Goal: Task Accomplishment & Management: Manage account settings

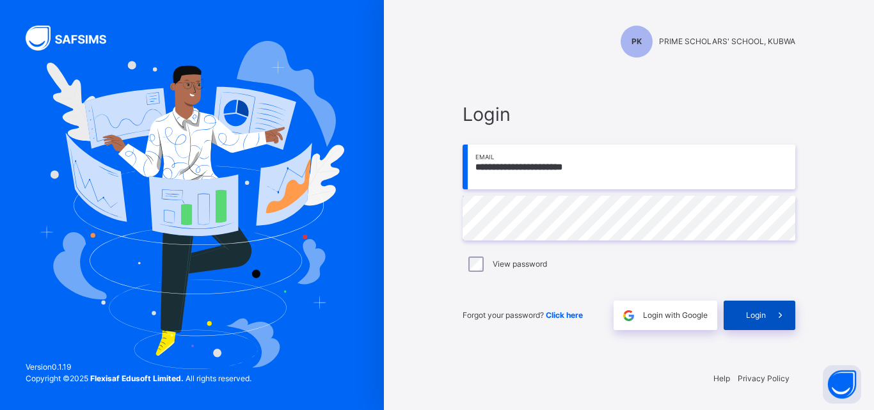
drag, startPoint x: 768, startPoint y: 317, endPoint x: 765, endPoint y: 311, distance: 6.6
click at [765, 311] on div "Login" at bounding box center [759, 315] width 72 height 29
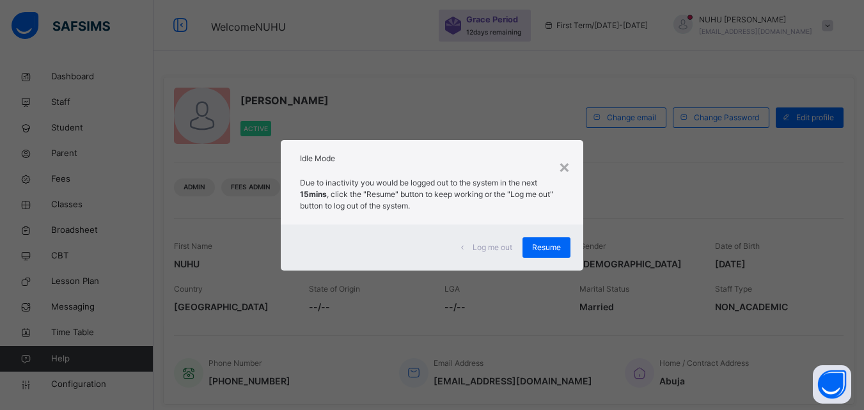
drag, startPoint x: 780, startPoint y: 317, endPoint x: 547, endPoint y: 333, distance: 234.0
click at [547, 333] on div "× Idle Mode Due to inactivity you would be logged out to the system in the next…" at bounding box center [432, 205] width 864 height 410
click at [648, 0] on div "× Idle Mode Due to inactivity you would be logged out to the system in the next…" at bounding box center [432, 205] width 864 height 410
click at [569, 168] on div "×" at bounding box center [564, 166] width 12 height 27
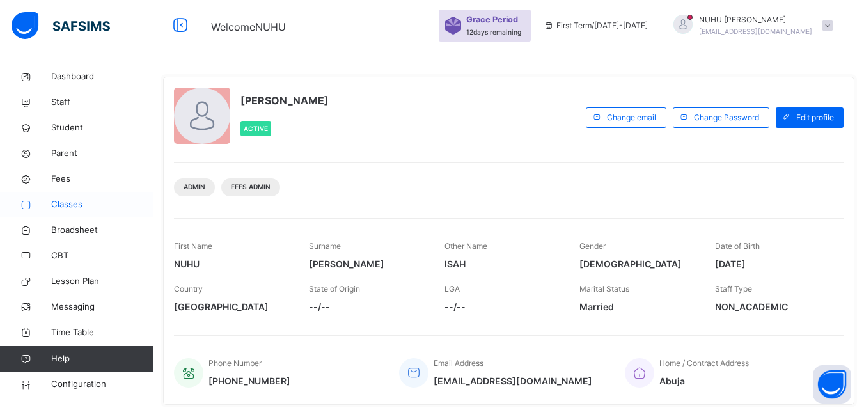
click at [58, 206] on span "Classes" at bounding box center [102, 204] width 102 height 13
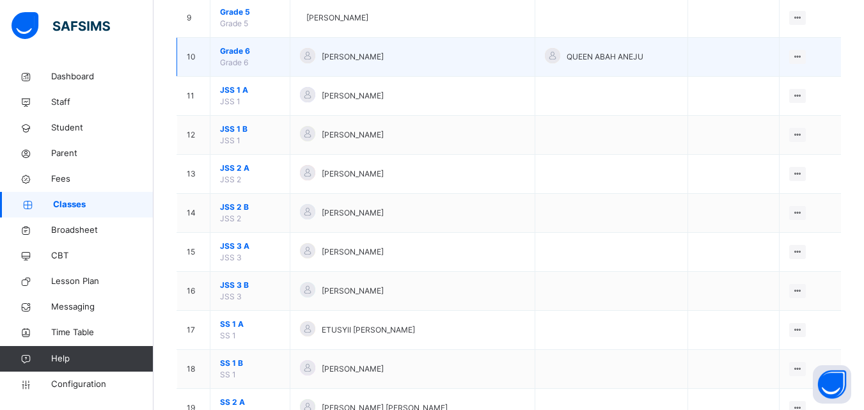
scroll to position [441, 0]
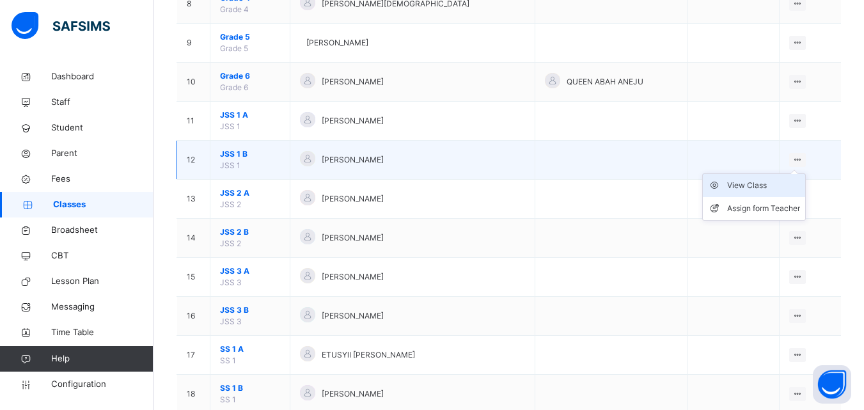
click at [771, 184] on div "View Class" at bounding box center [763, 185] width 73 height 13
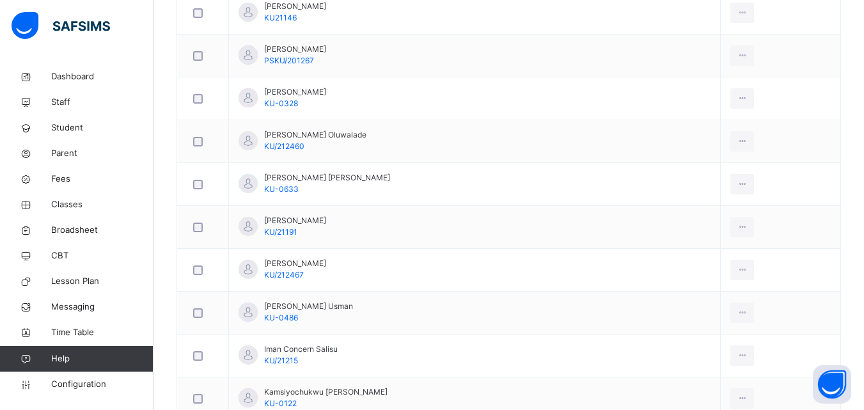
scroll to position [512, 0]
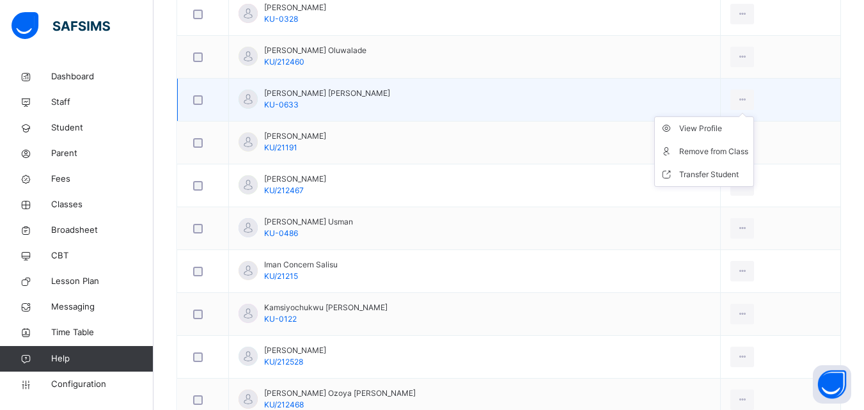
click at [712, 123] on ul "View Profile Remove from Class Transfer Student" at bounding box center [704, 151] width 100 height 70
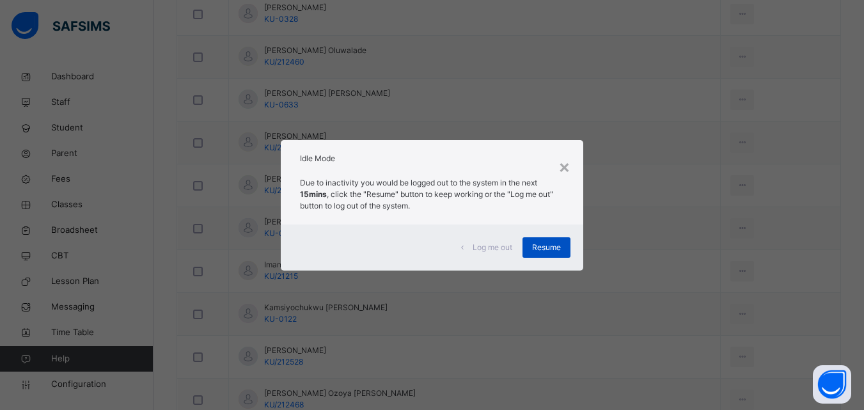
click at [554, 242] on span "Resume" at bounding box center [546, 248] width 29 height 12
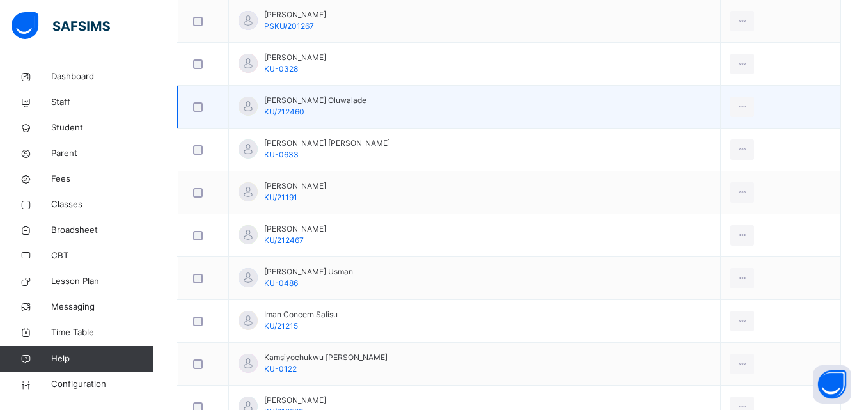
scroll to position [448, 0]
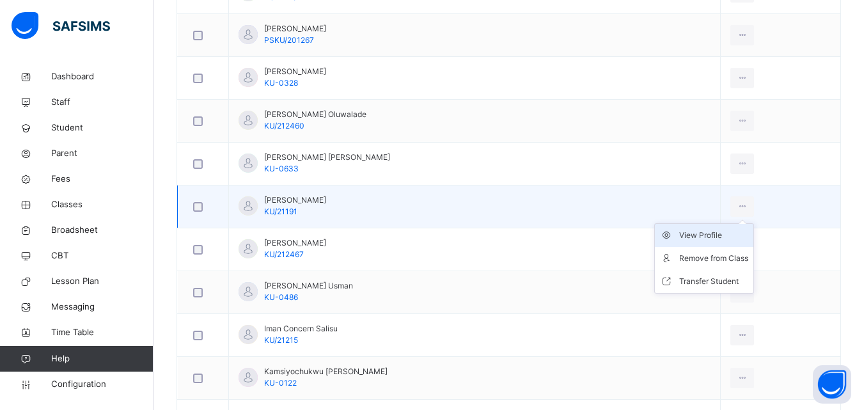
click at [711, 235] on div "View Profile" at bounding box center [713, 235] width 69 height 13
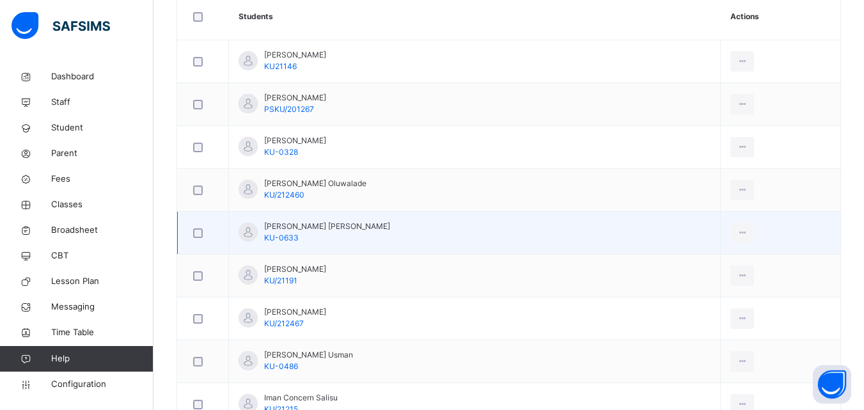
scroll to position [384, 0]
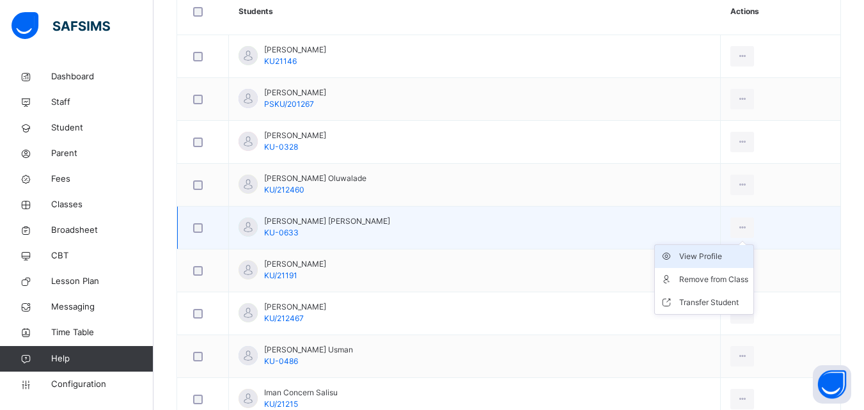
click at [708, 261] on div "View Profile" at bounding box center [713, 256] width 69 height 13
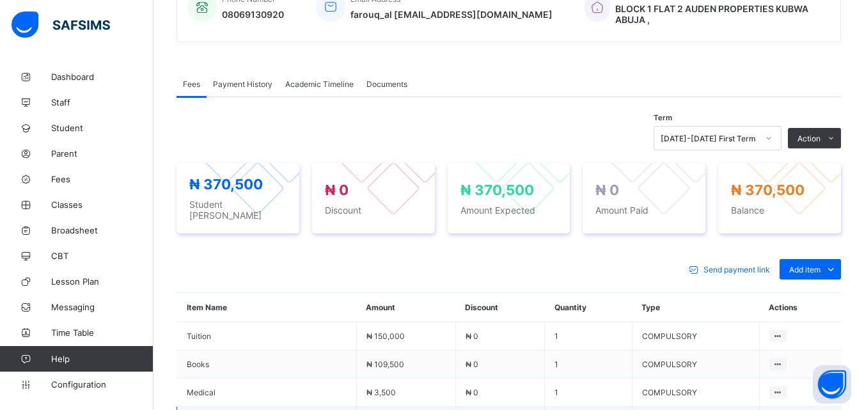
scroll to position [320, 0]
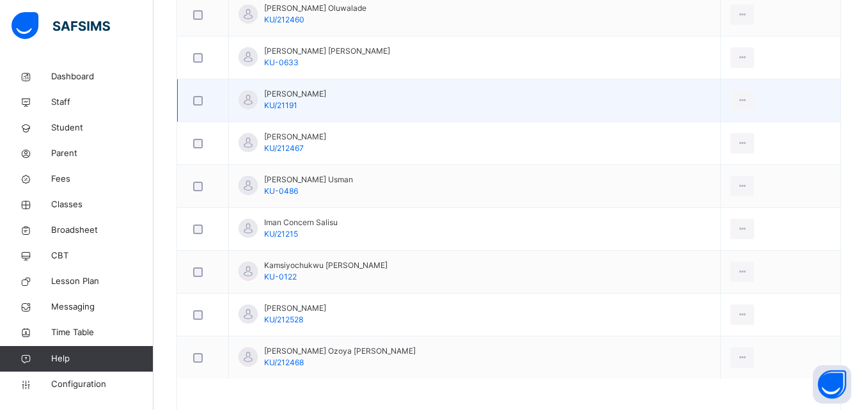
scroll to position [576, 0]
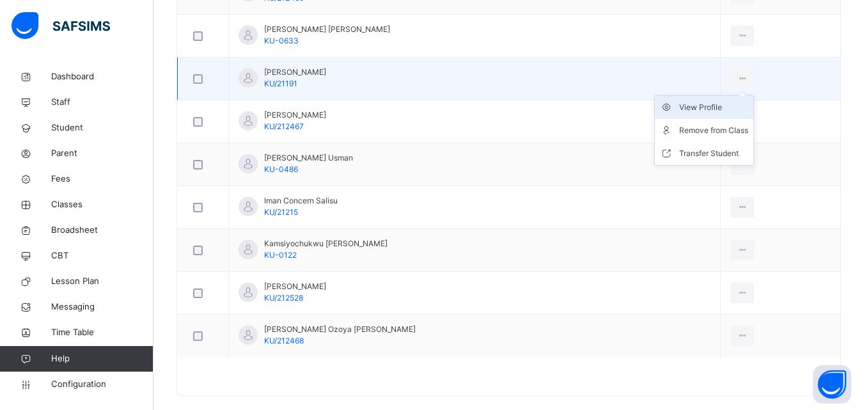
click at [727, 109] on div "View Profile" at bounding box center [713, 107] width 69 height 13
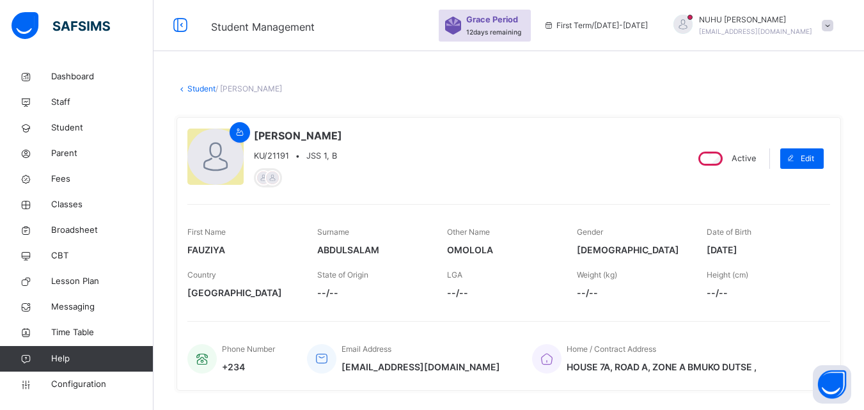
scroll to position [64, 0]
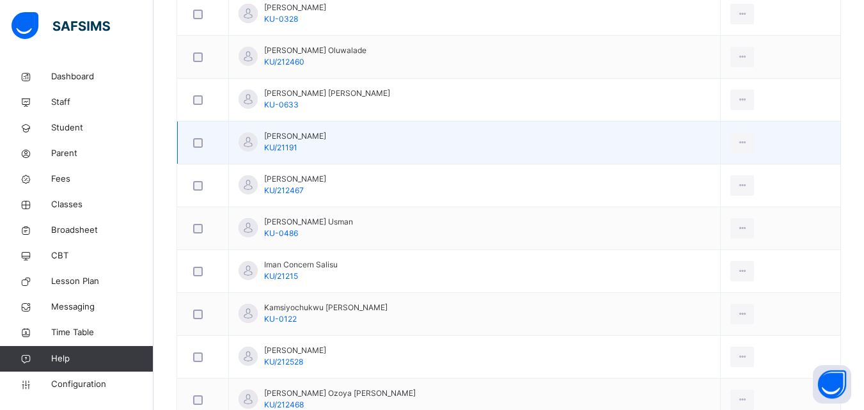
scroll to position [576, 0]
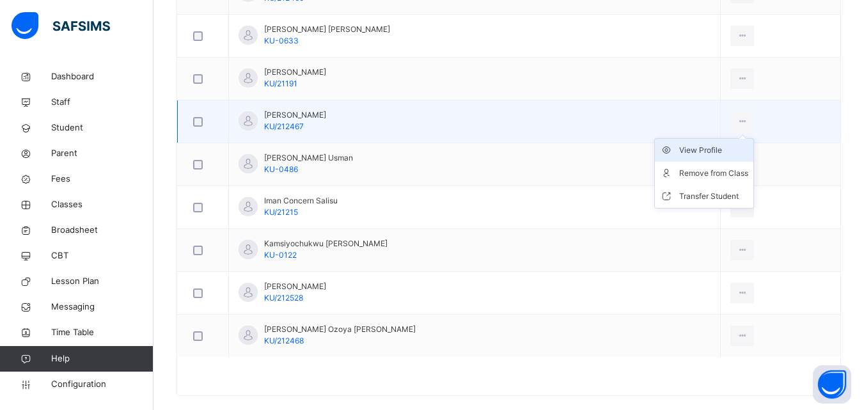
click at [714, 149] on div "View Profile" at bounding box center [713, 150] width 69 height 13
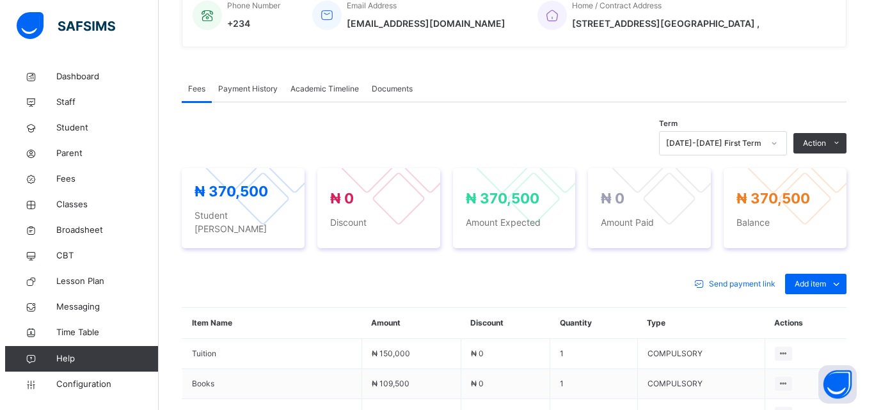
scroll to position [384, 0]
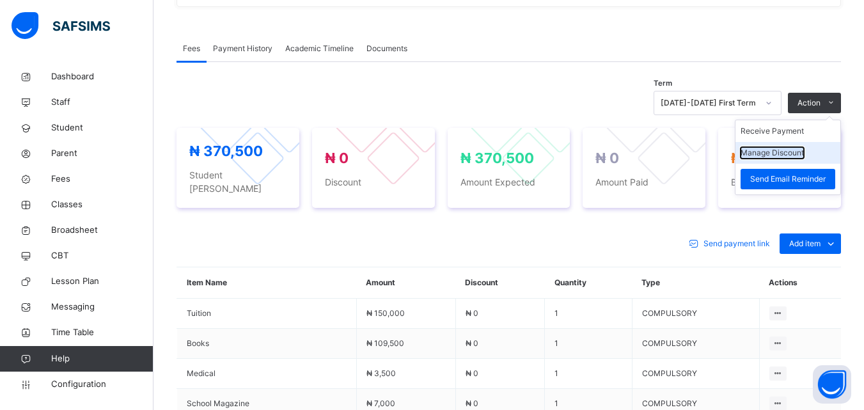
click at [804, 148] on button "Manage Discount" at bounding box center [772, 153] width 63 height 12
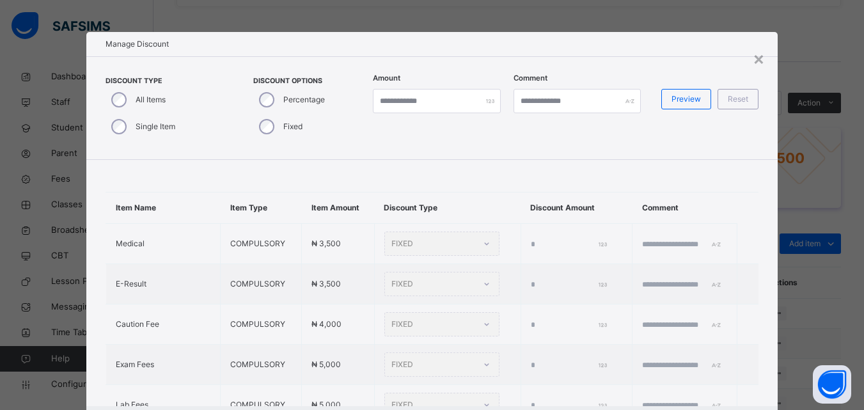
type input "*"
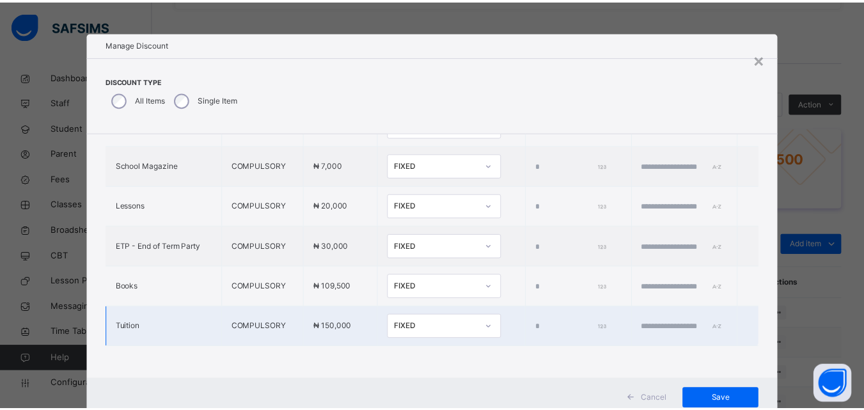
scroll to position [41, 0]
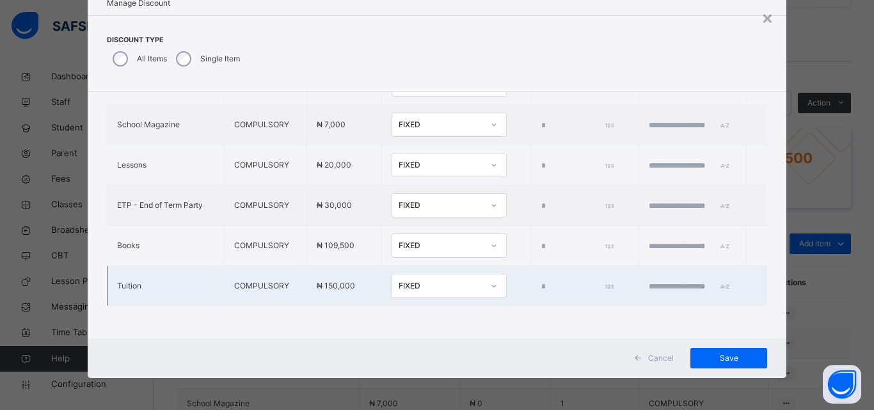
click at [483, 278] on div at bounding box center [494, 286] width 22 height 20
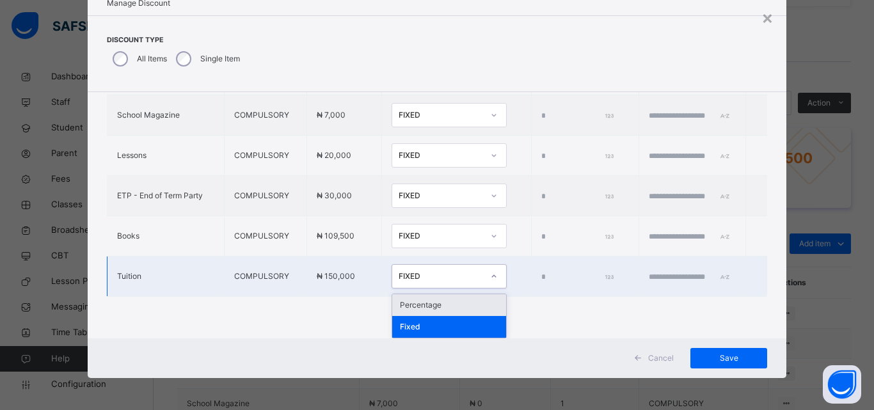
click at [420, 306] on div "Percentage" at bounding box center [449, 305] width 114 height 22
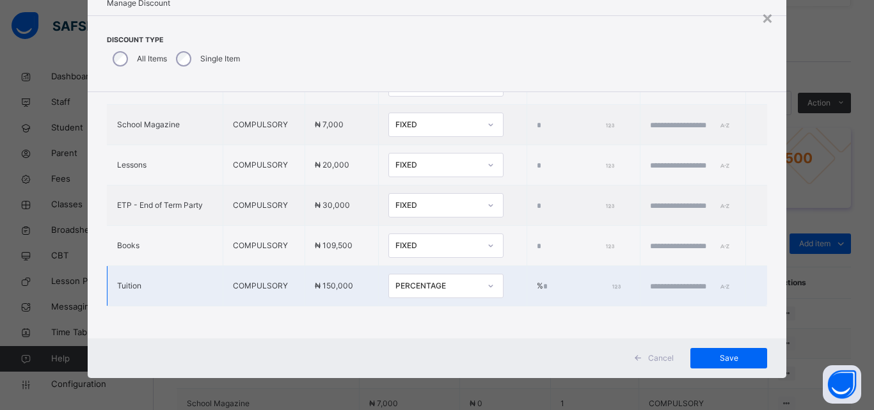
click at [543, 281] on input "*" at bounding box center [580, 287] width 75 height 12
type input "***"
click at [650, 281] on input "text" at bounding box center [688, 287] width 77 height 12
type input "**********"
click at [728, 357] on span "Save" at bounding box center [729, 358] width 58 height 12
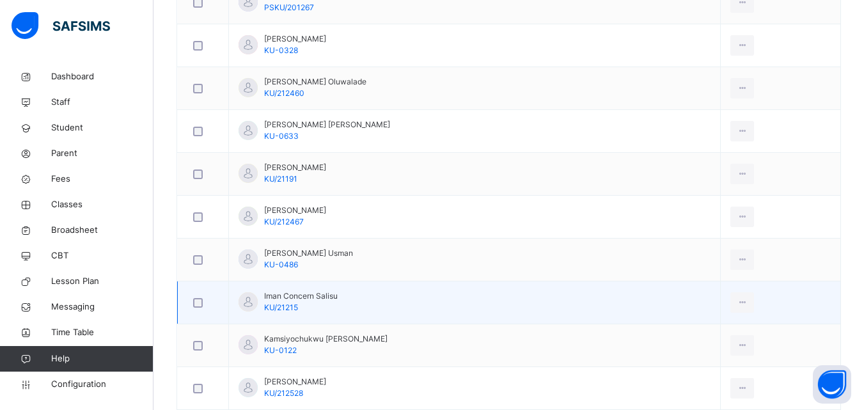
scroll to position [512, 0]
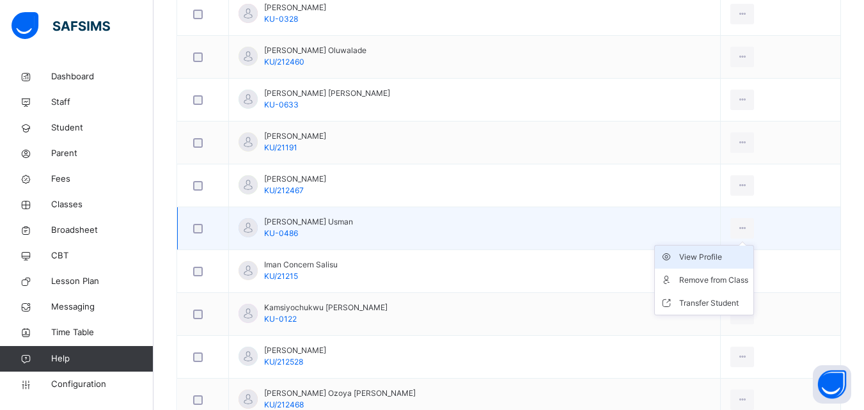
click at [688, 257] on div "View Profile" at bounding box center [713, 257] width 69 height 13
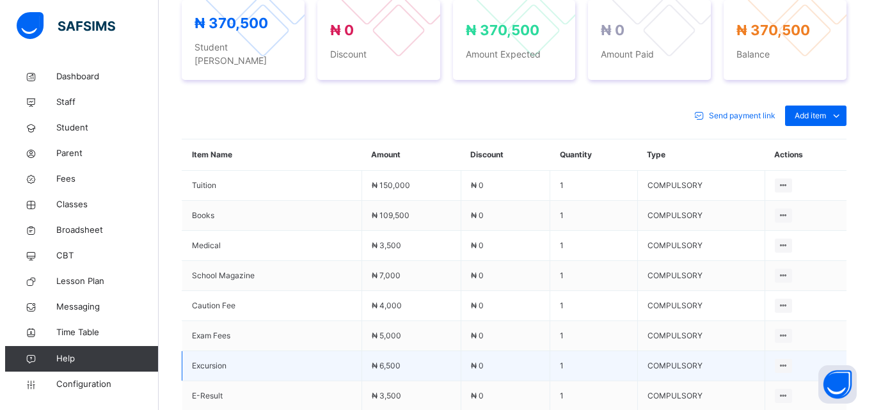
scroll to position [320, 0]
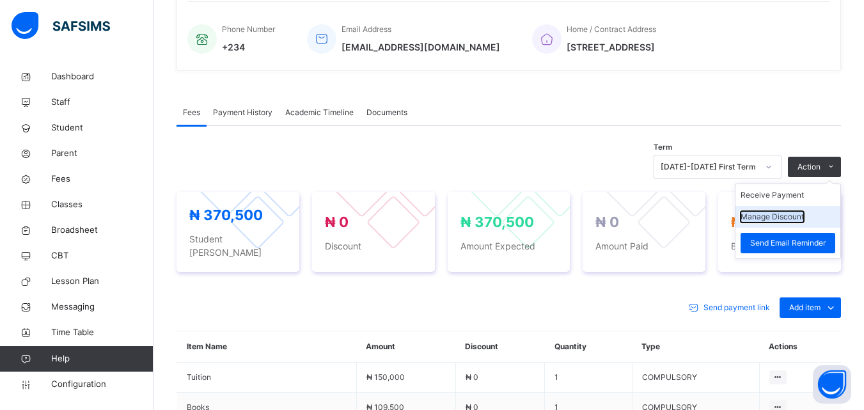
click at [787, 223] on button "Manage Discount" at bounding box center [772, 217] width 63 height 12
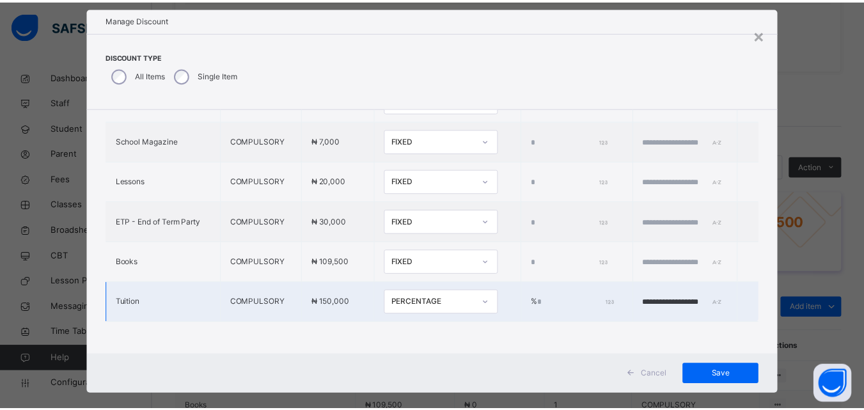
scroll to position [41, 0]
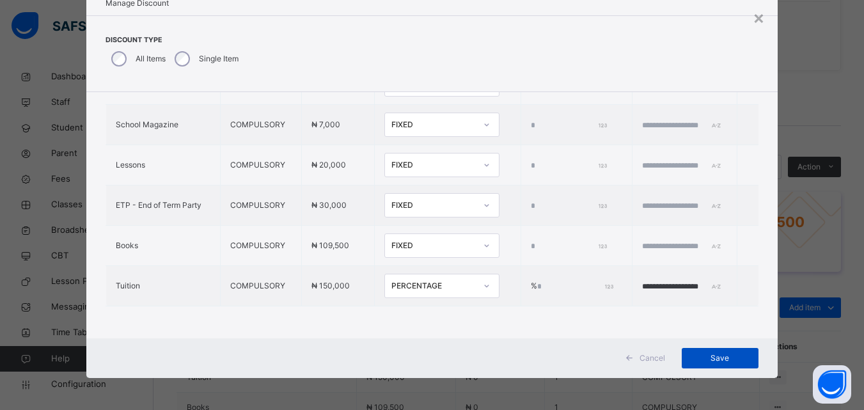
click at [718, 351] on div "Save" at bounding box center [720, 358] width 77 height 20
type input "*"
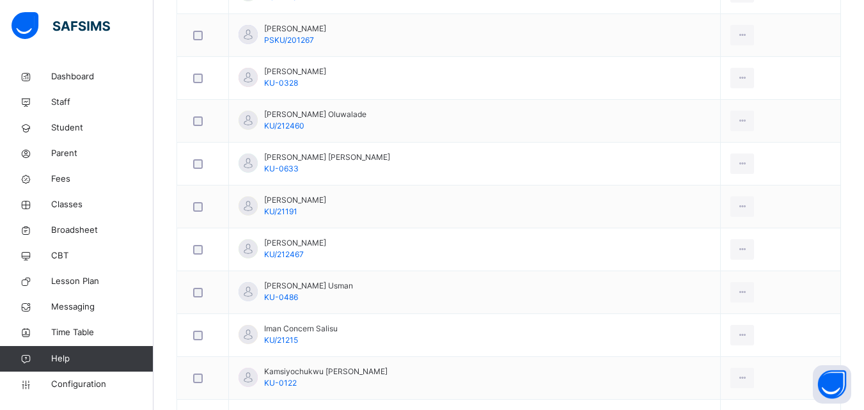
scroll to position [594, 0]
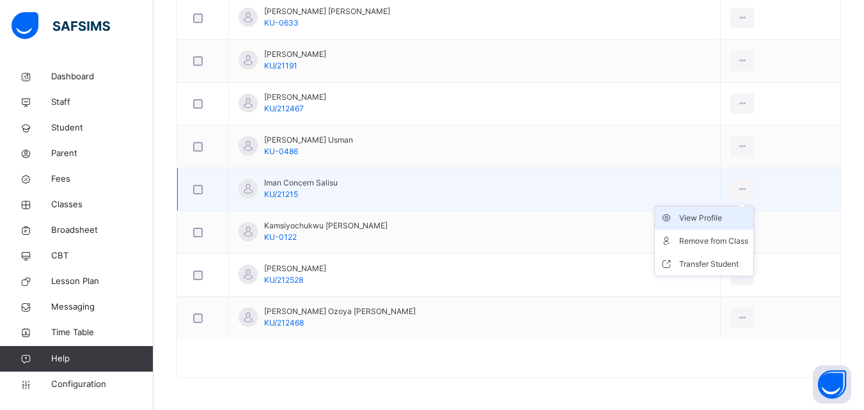
click at [697, 218] on div "View Profile" at bounding box center [713, 218] width 69 height 13
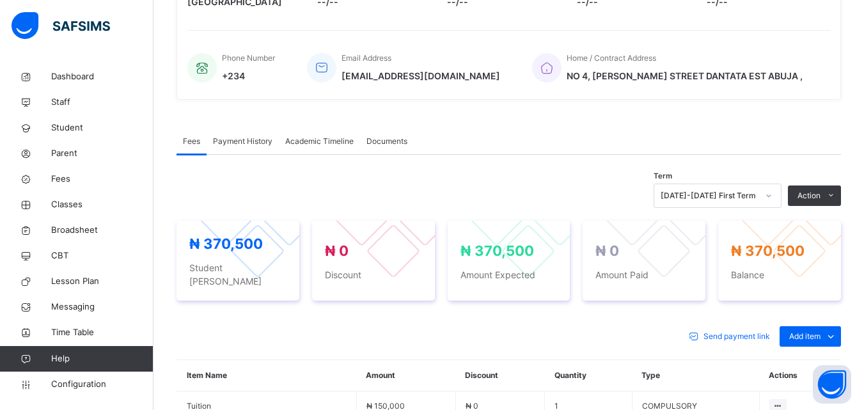
scroll to position [594, 0]
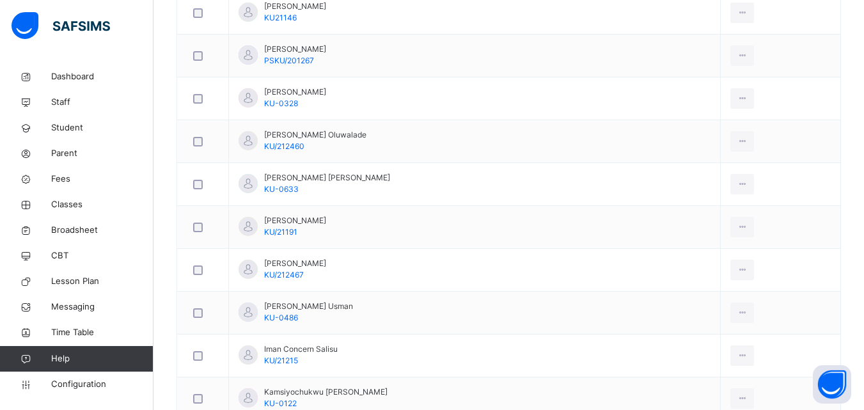
scroll to position [594, 0]
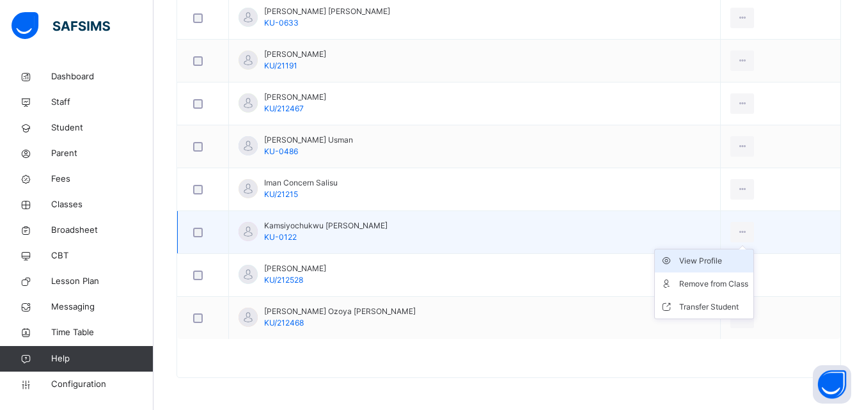
click at [693, 263] on div "View Profile" at bounding box center [713, 261] width 69 height 13
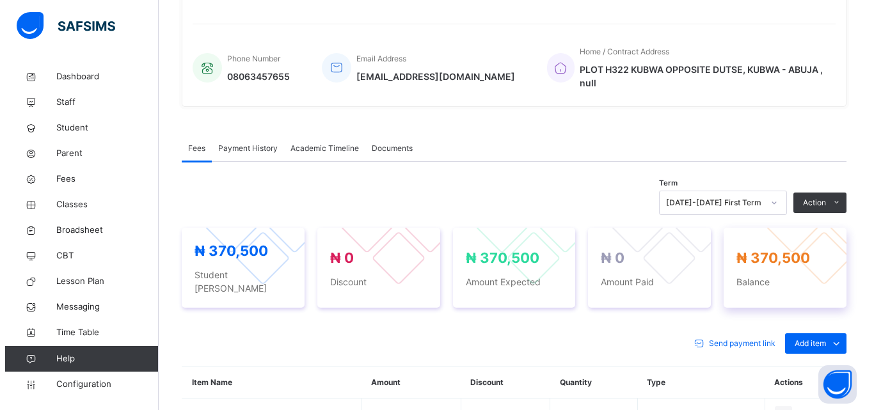
scroll to position [320, 0]
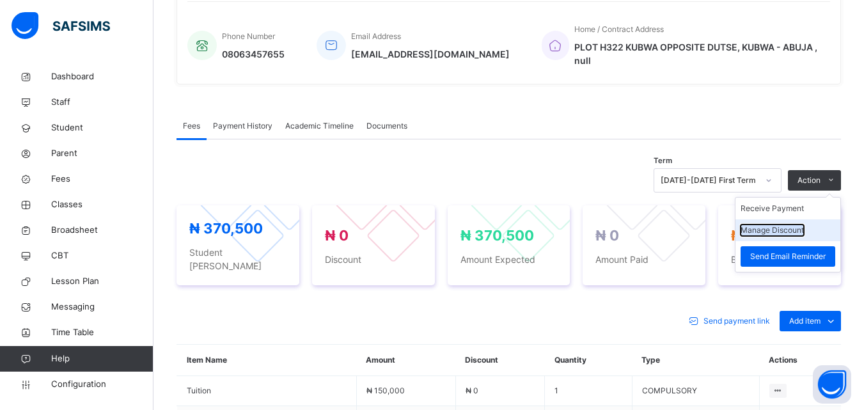
click at [804, 224] on button "Manage Discount" at bounding box center [772, 230] width 63 height 12
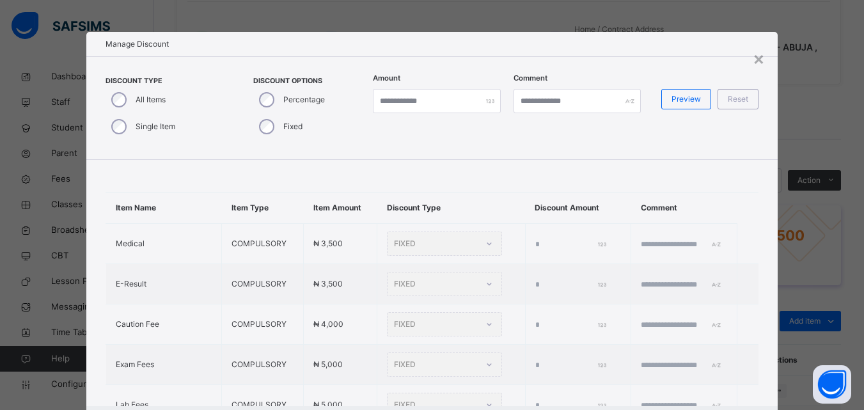
type input "*"
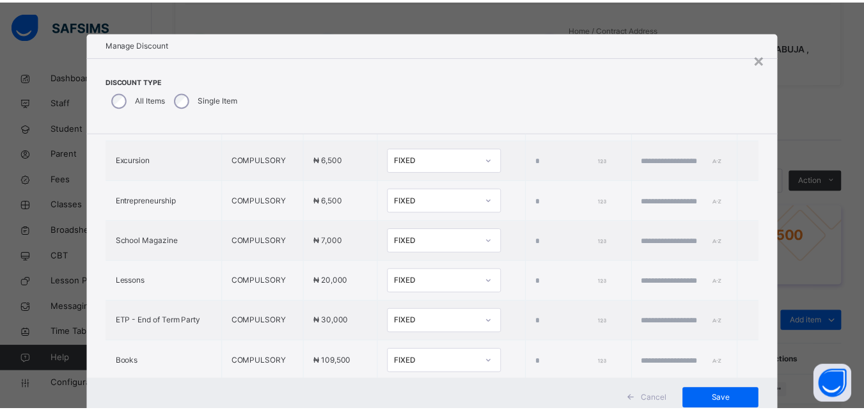
scroll to position [515, 0]
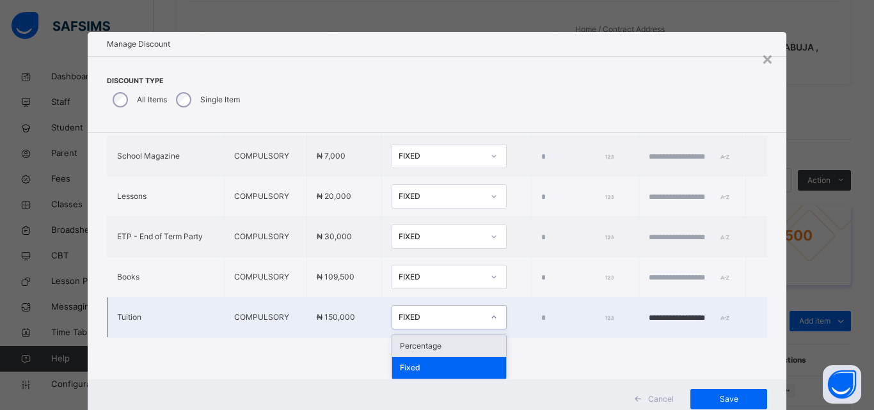
click at [436, 317] on div "FIXED" at bounding box center [440, 317] width 84 height 12
click at [422, 339] on div "Percentage" at bounding box center [449, 346] width 114 height 22
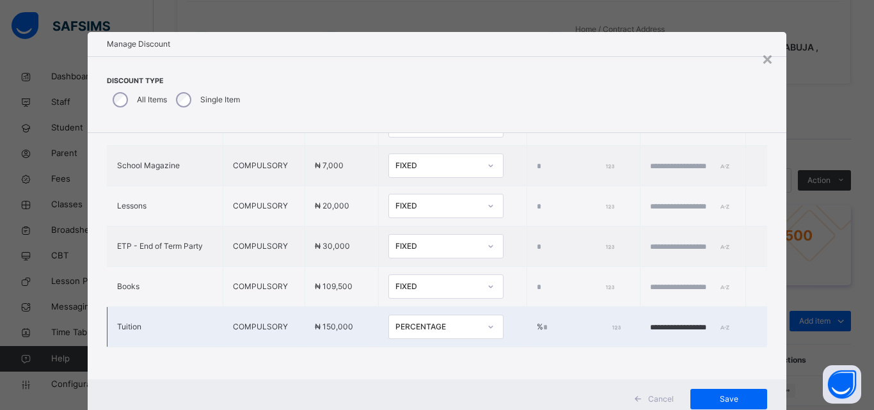
click at [543, 322] on input "*" at bounding box center [580, 328] width 75 height 12
type input "***"
click at [718, 397] on span "Save" at bounding box center [729, 399] width 58 height 12
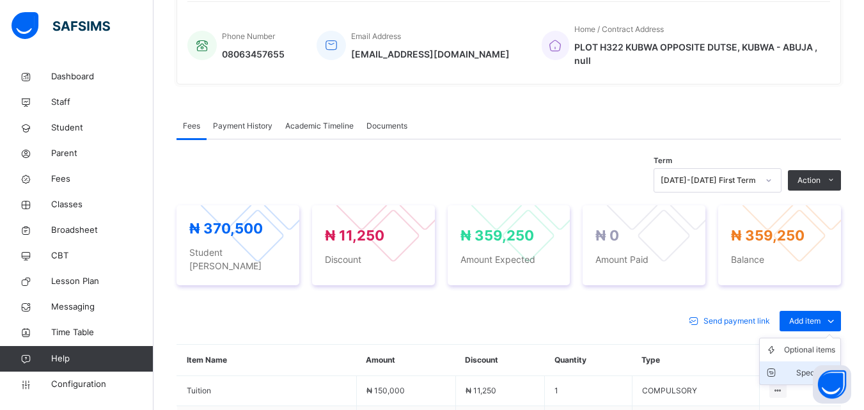
click at [815, 366] on div "Special bill" at bounding box center [809, 372] width 51 height 13
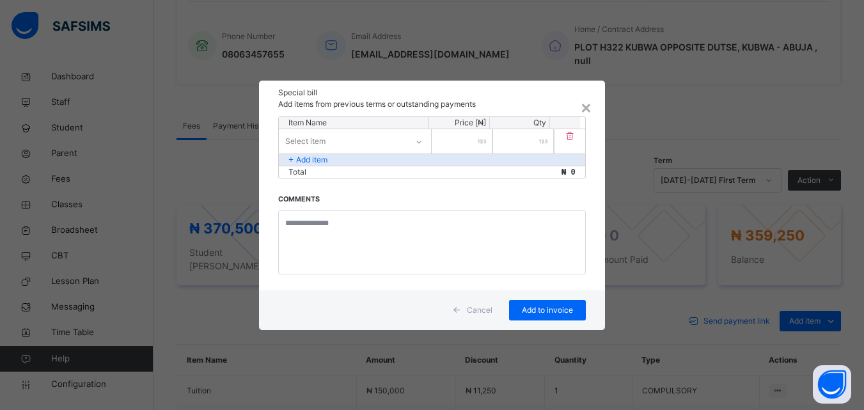
click at [342, 138] on div "Select item" at bounding box center [343, 141] width 128 height 20
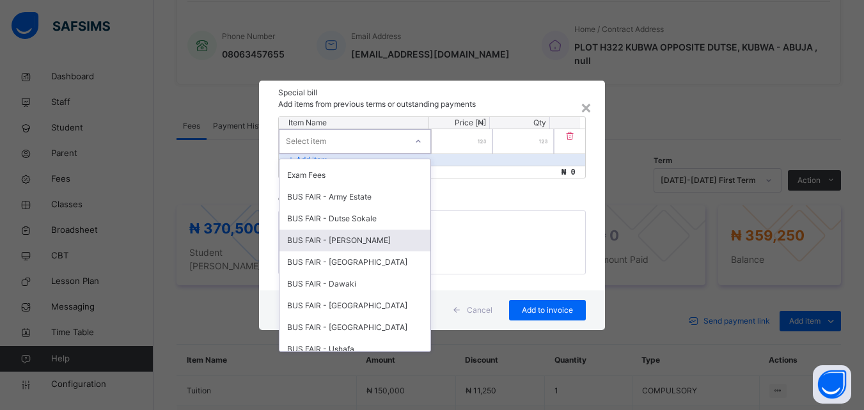
scroll to position [448, 0]
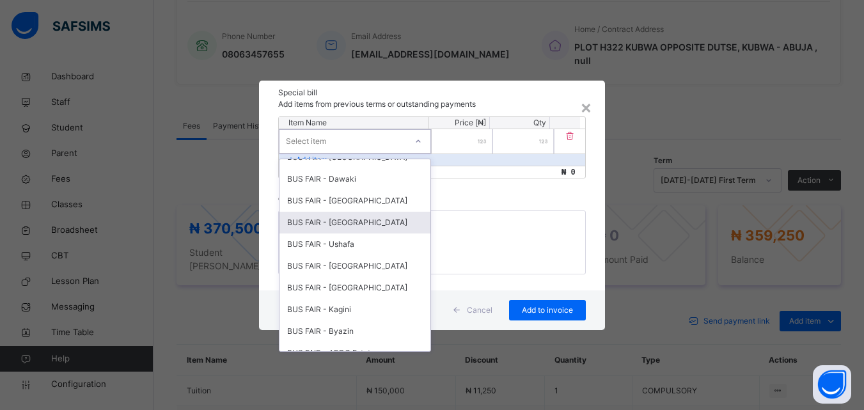
click at [356, 220] on div "BUS FAIR - Arab Road" at bounding box center [354, 223] width 151 height 22
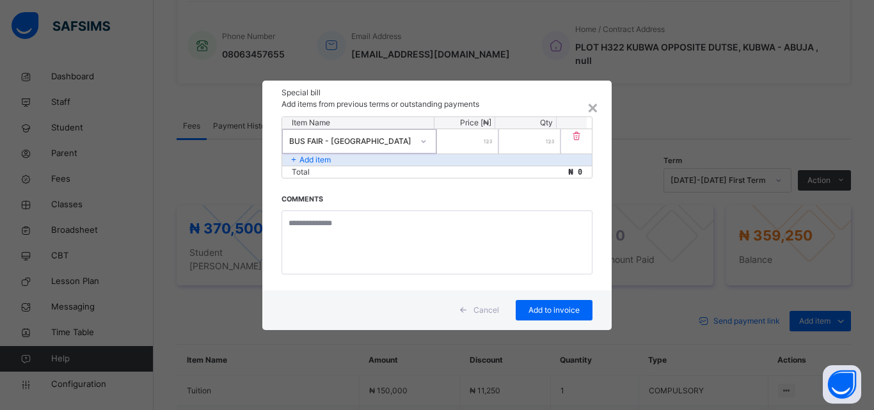
click at [482, 139] on input "number" at bounding box center [467, 141] width 61 height 24
type input "******"
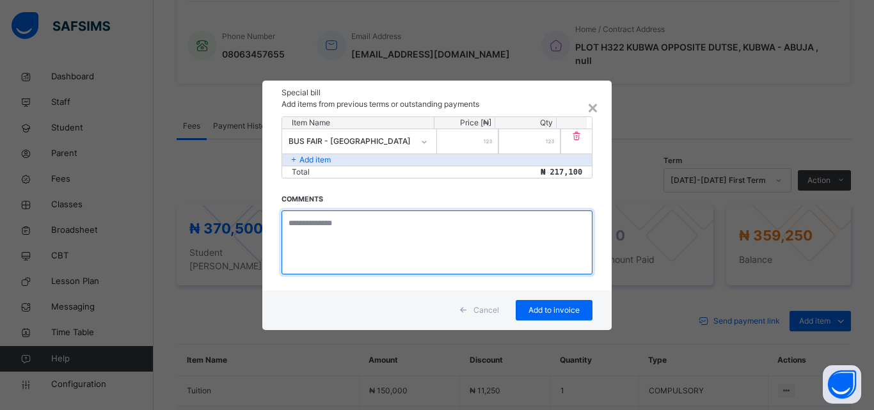
click at [345, 234] on textarea at bounding box center [436, 242] width 311 height 64
type textarea "**********"
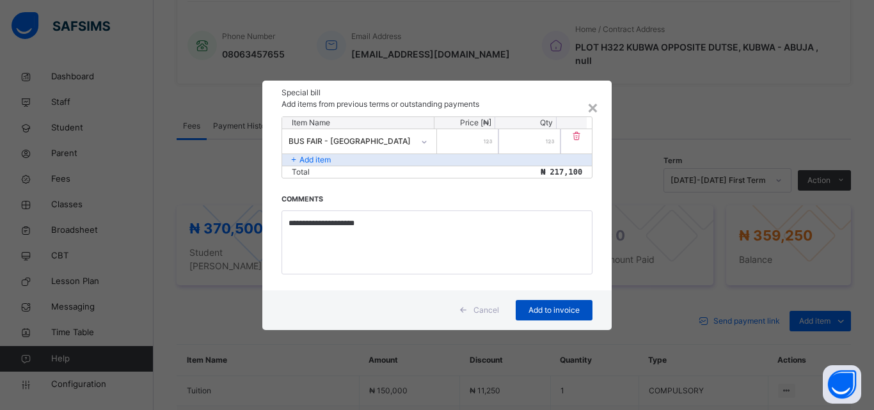
click at [527, 305] on span "Add to invoice" at bounding box center [554, 310] width 58 height 12
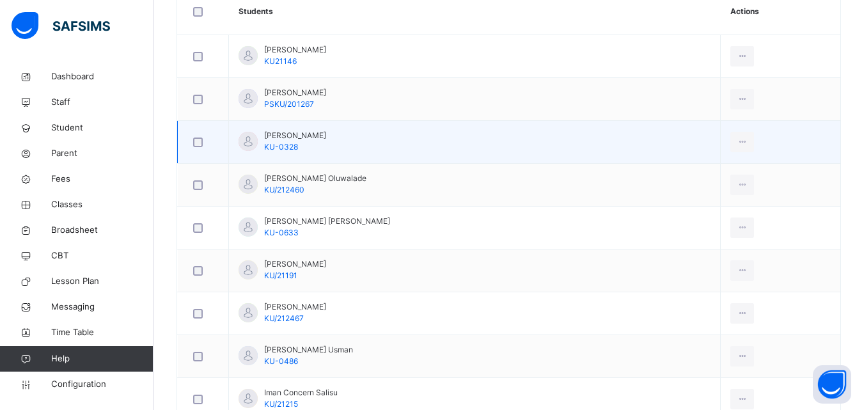
scroll to position [594, 0]
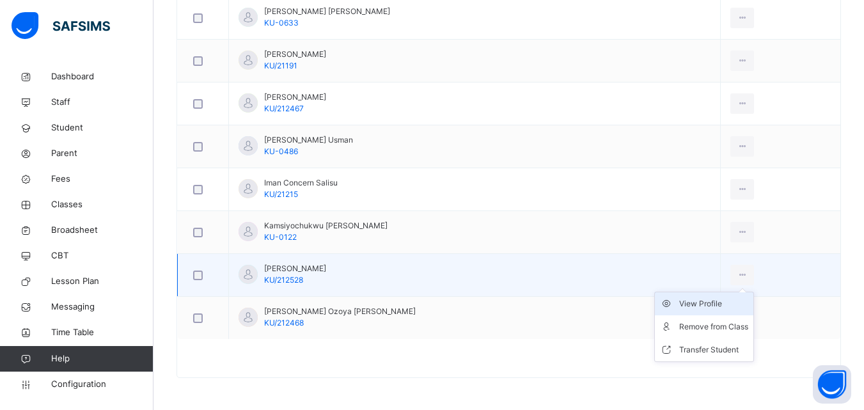
click at [709, 305] on div "View Profile" at bounding box center [713, 303] width 69 height 13
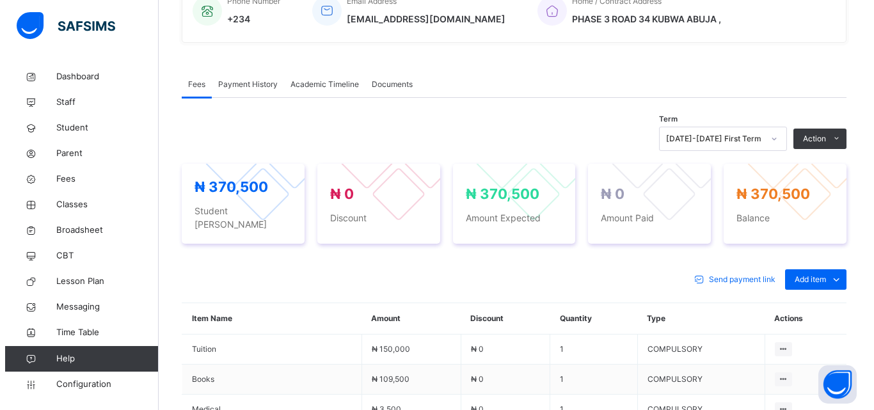
scroll to position [320, 0]
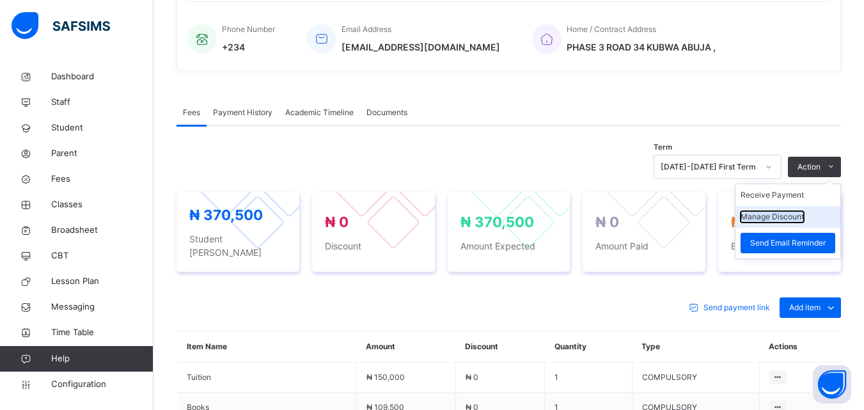
click at [797, 212] on button "Manage Discount" at bounding box center [772, 217] width 63 height 12
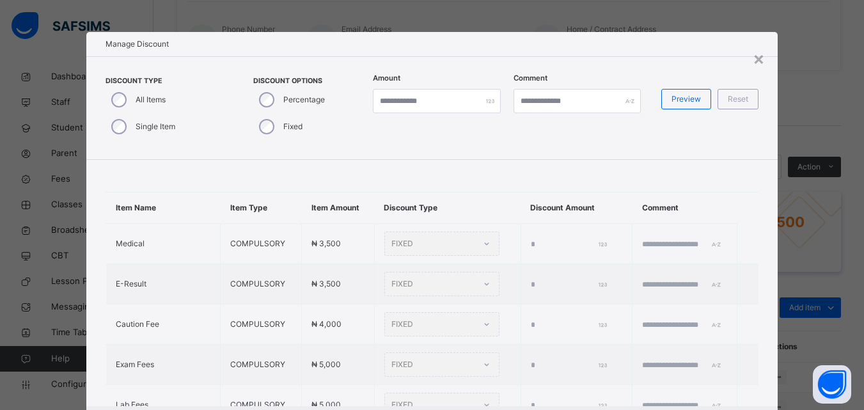
type input "*"
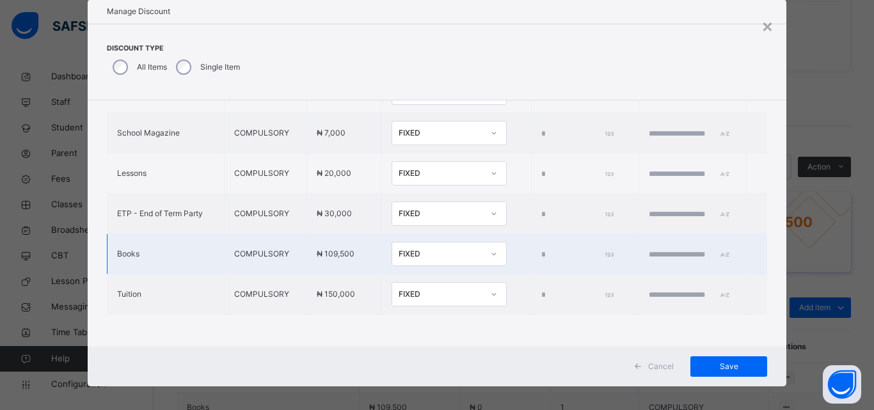
scroll to position [41, 0]
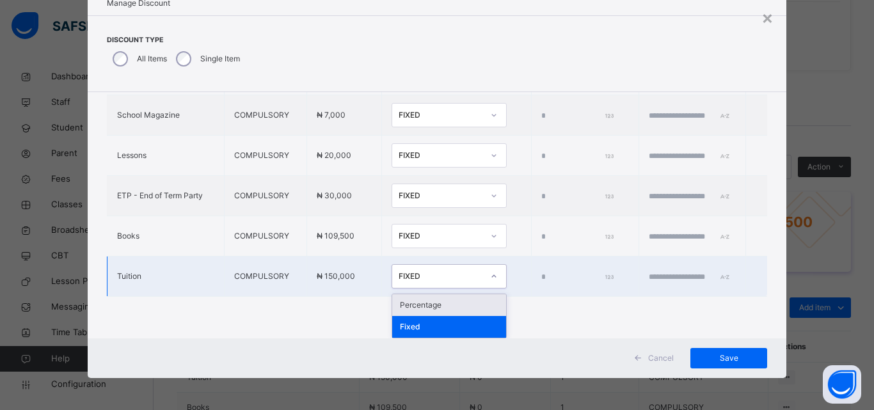
click at [408, 275] on div "FIXED" at bounding box center [440, 277] width 84 height 12
click at [402, 304] on div "Percentage" at bounding box center [449, 305] width 114 height 22
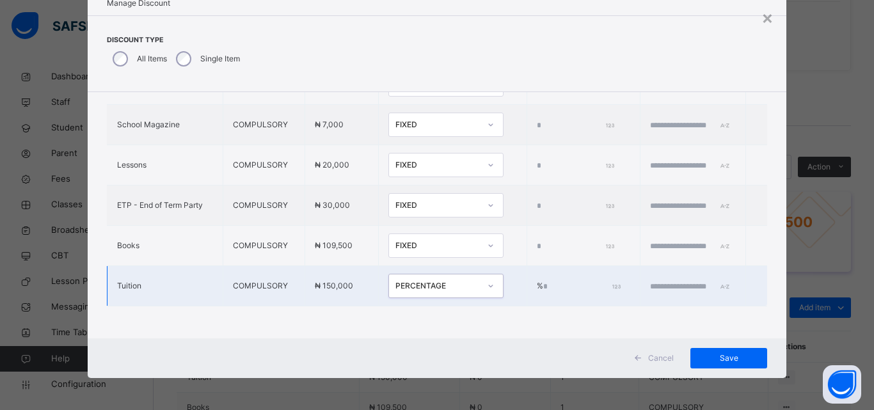
click at [543, 281] on input "*" at bounding box center [580, 287] width 75 height 12
type input "**"
click at [670, 281] on input "text" at bounding box center [688, 287] width 77 height 12
type input "**********"
click at [720, 358] on span "Save" at bounding box center [729, 358] width 58 height 12
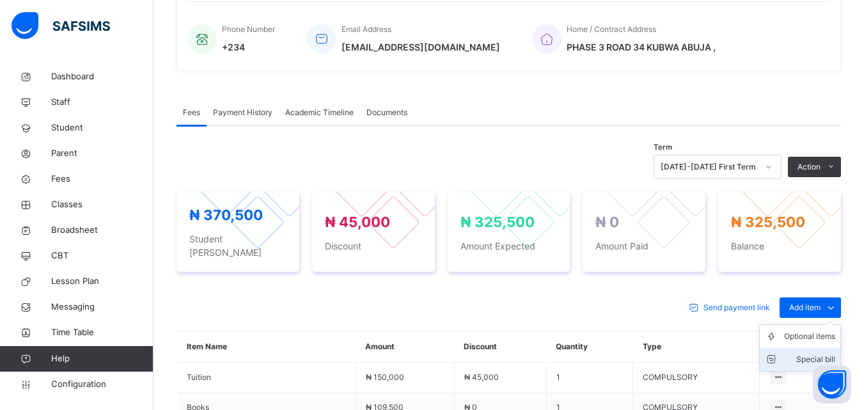
click at [823, 353] on div "Special bill" at bounding box center [809, 359] width 51 height 13
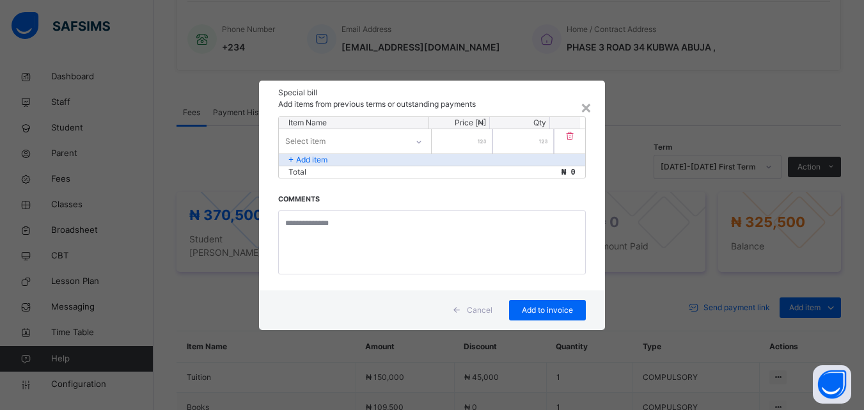
click at [473, 145] on input "number" at bounding box center [462, 141] width 61 height 24
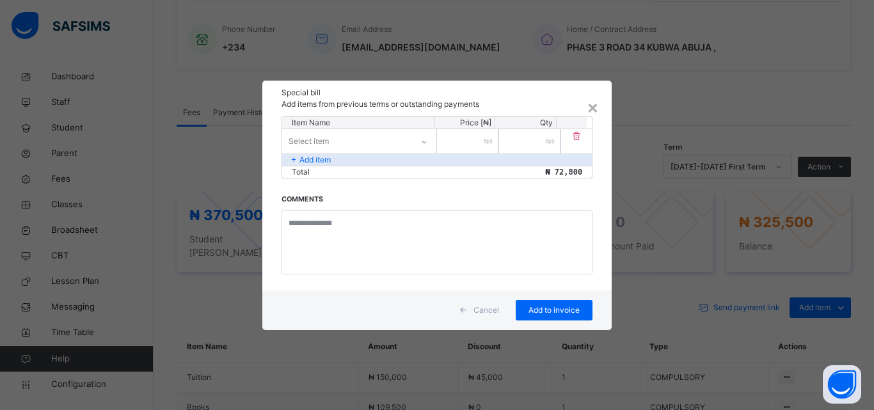
type input "*****"
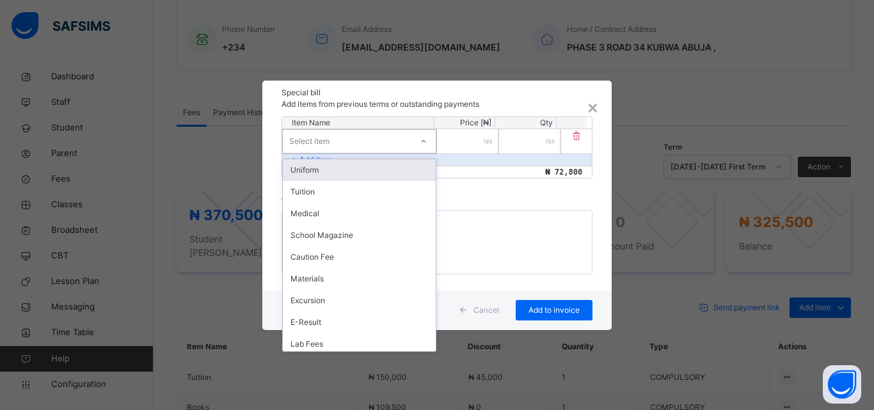
click at [377, 137] on div "Select item" at bounding box center [347, 141] width 129 height 20
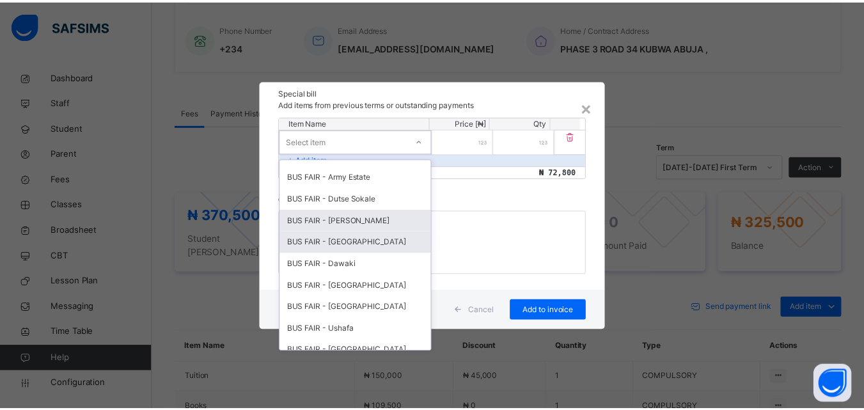
scroll to position [384, 0]
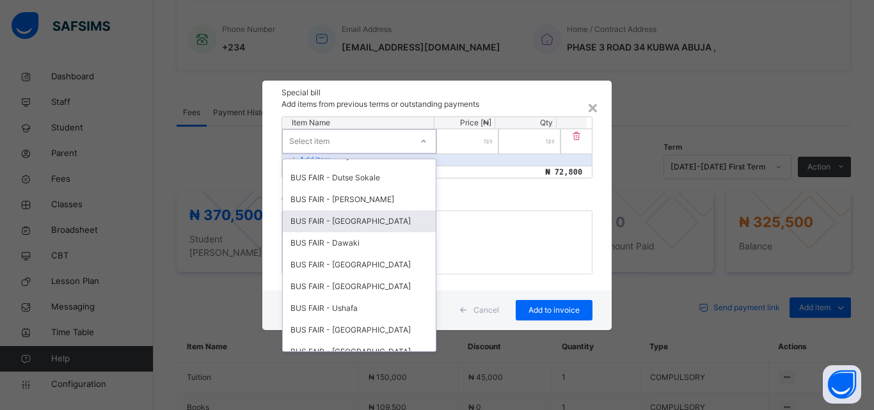
click at [359, 224] on div "BUS FAIR - Kubwa" at bounding box center [359, 221] width 153 height 22
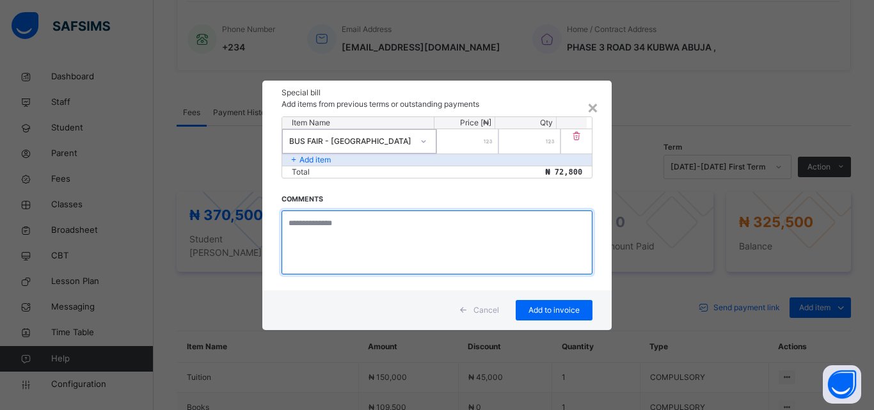
click at [328, 245] on textarea at bounding box center [436, 242] width 311 height 64
type textarea "**********"
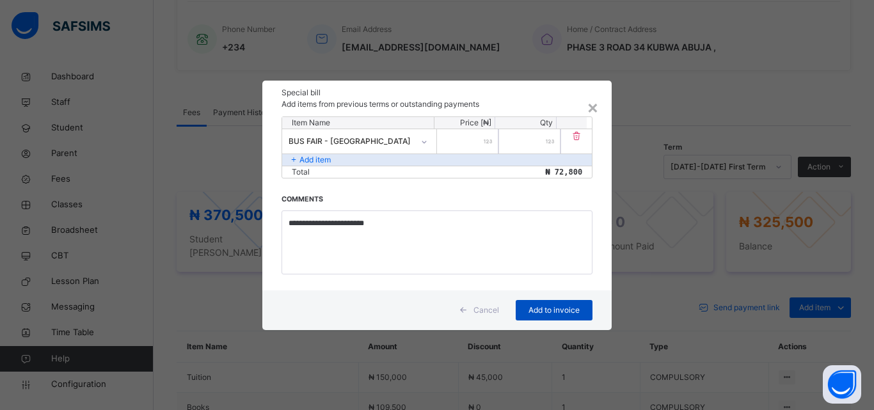
click at [555, 315] on span "Add to invoice" at bounding box center [554, 310] width 58 height 12
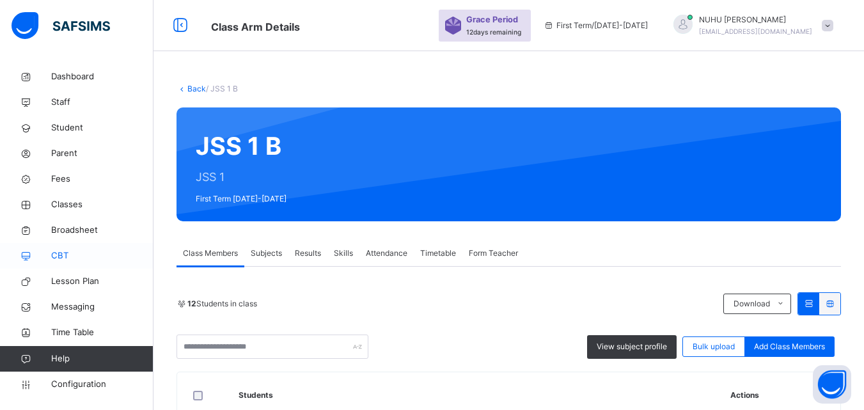
scroll to position [594, 0]
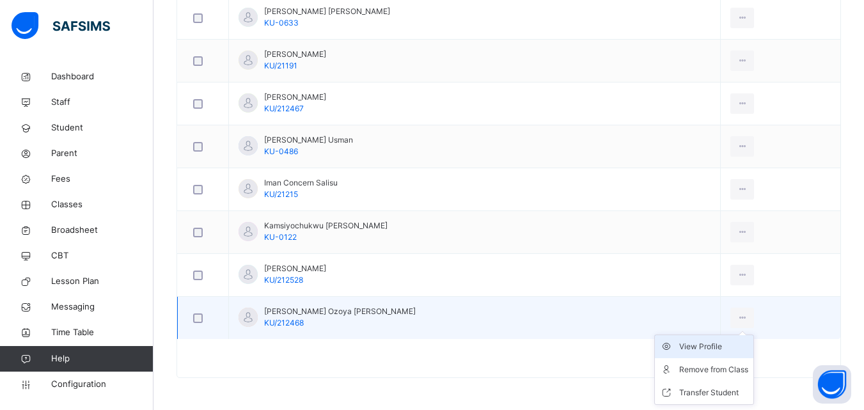
click at [705, 349] on div "View Profile" at bounding box center [713, 346] width 69 height 13
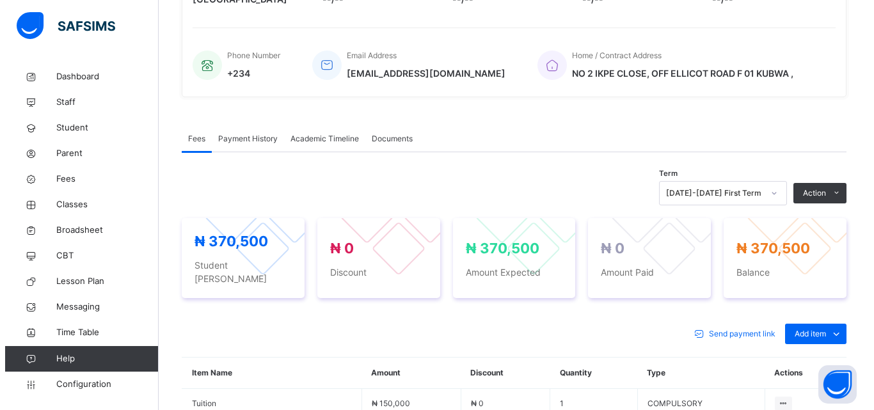
scroll to position [274, 0]
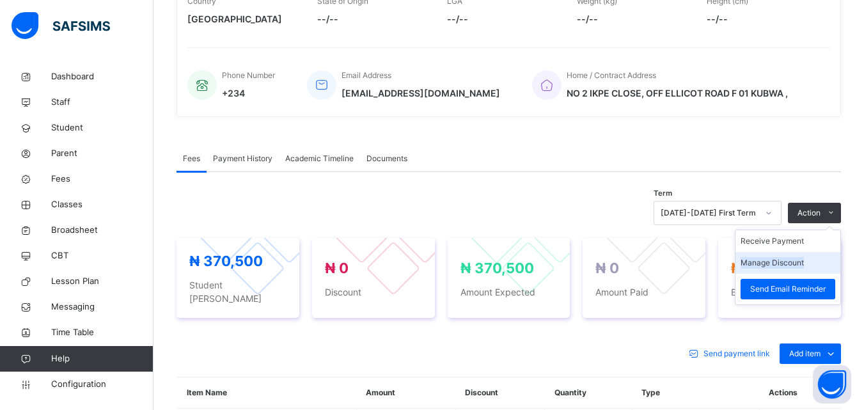
click at [793, 270] on li "Manage Discount" at bounding box center [787, 263] width 105 height 22
click at [791, 265] on button "Manage Discount" at bounding box center [772, 263] width 63 height 12
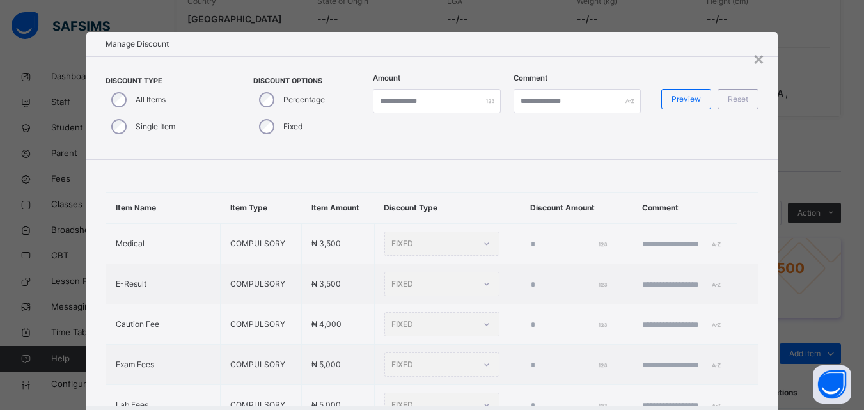
type input "*"
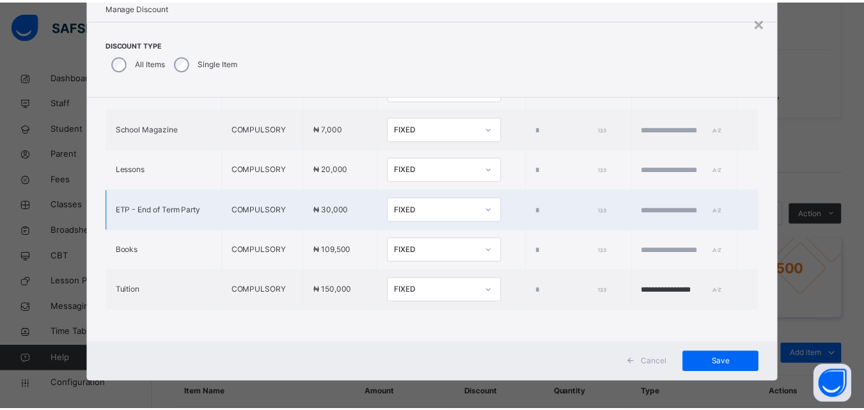
scroll to position [41, 0]
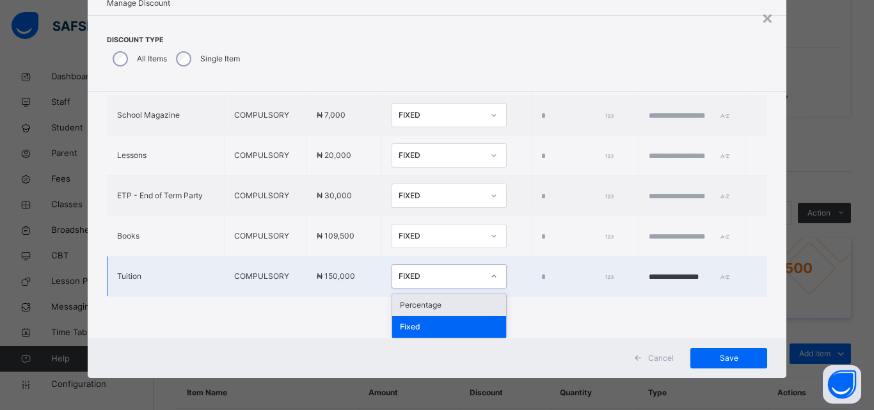
click at [483, 282] on div at bounding box center [494, 276] width 22 height 20
click at [433, 303] on div "Percentage" at bounding box center [449, 305] width 114 height 22
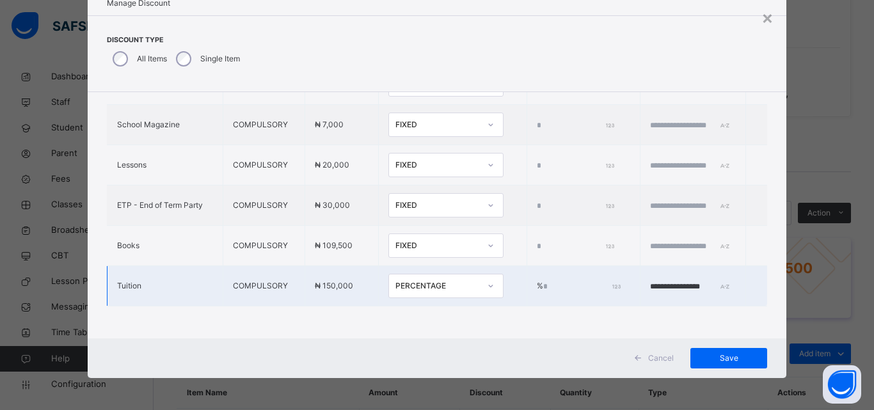
click at [543, 281] on input "*" at bounding box center [580, 287] width 75 height 12
type input "***"
click at [650, 281] on input "**********" at bounding box center [688, 287] width 77 height 12
type input "**********"
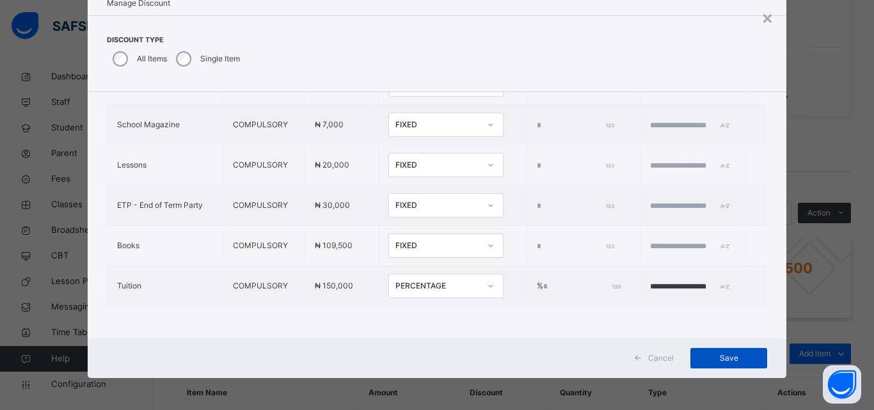
click at [705, 353] on span "Save" at bounding box center [729, 358] width 58 height 12
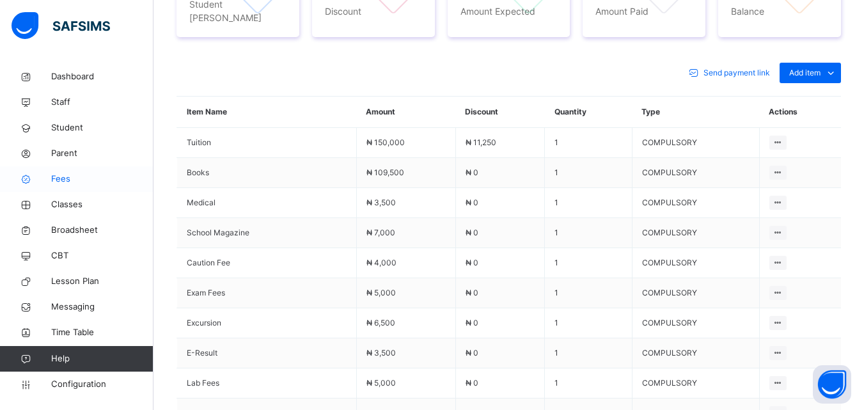
scroll to position [299, 0]
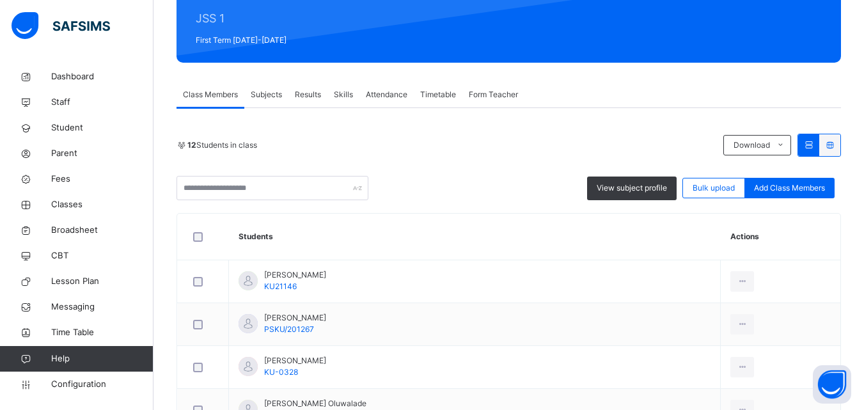
scroll to position [256, 0]
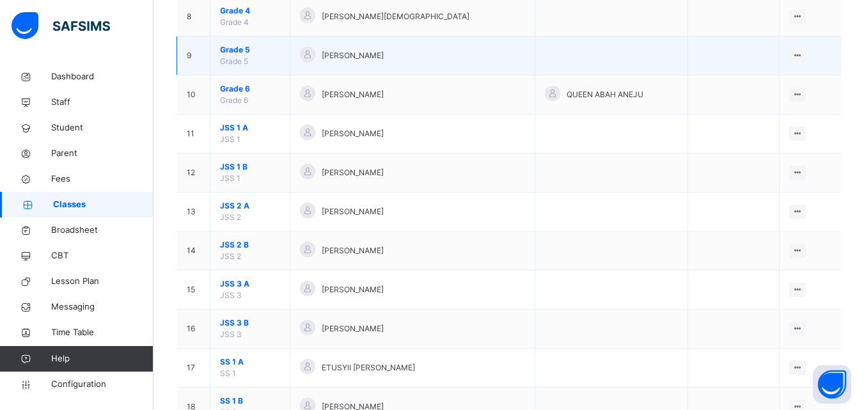
scroll to position [512, 0]
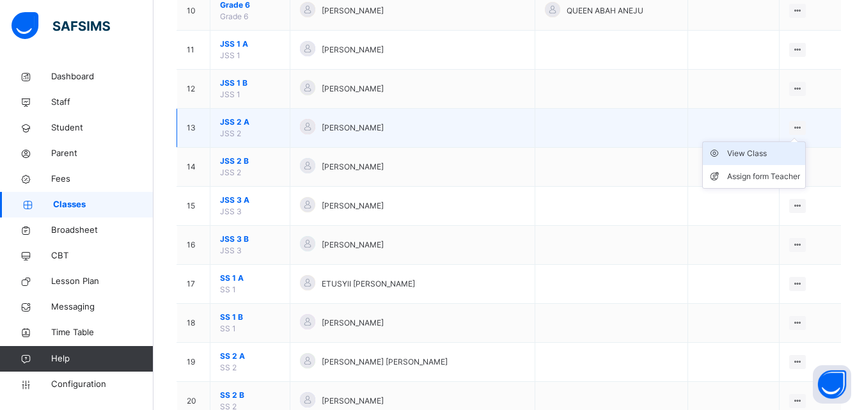
click at [773, 153] on div "View Class" at bounding box center [763, 153] width 73 height 13
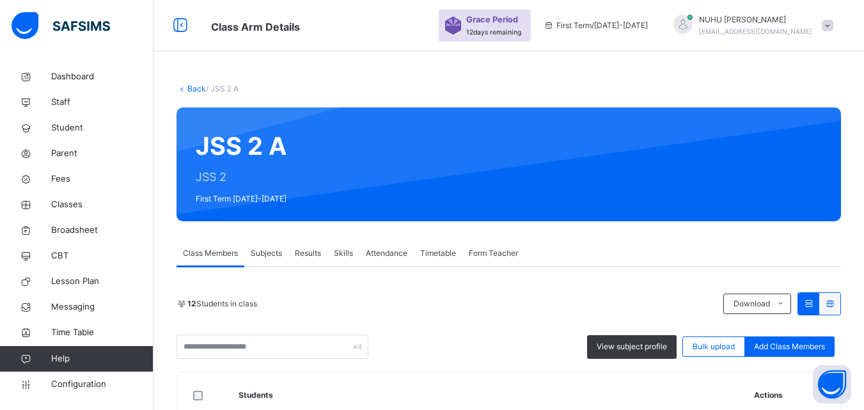
scroll to position [320, 0]
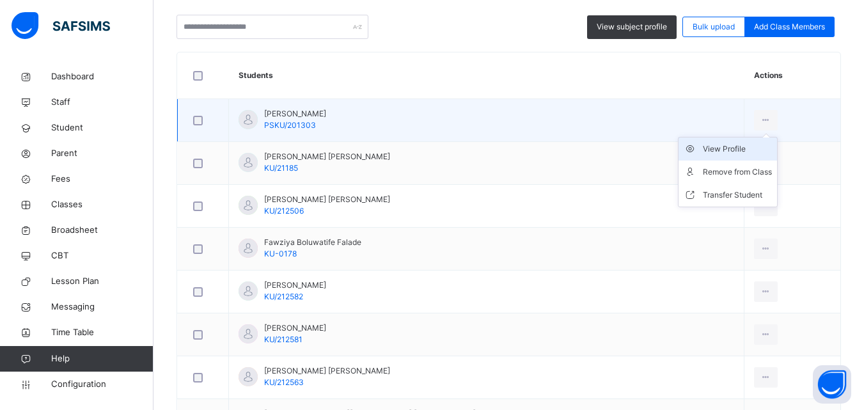
click at [703, 145] on div "View Profile" at bounding box center [737, 149] width 69 height 13
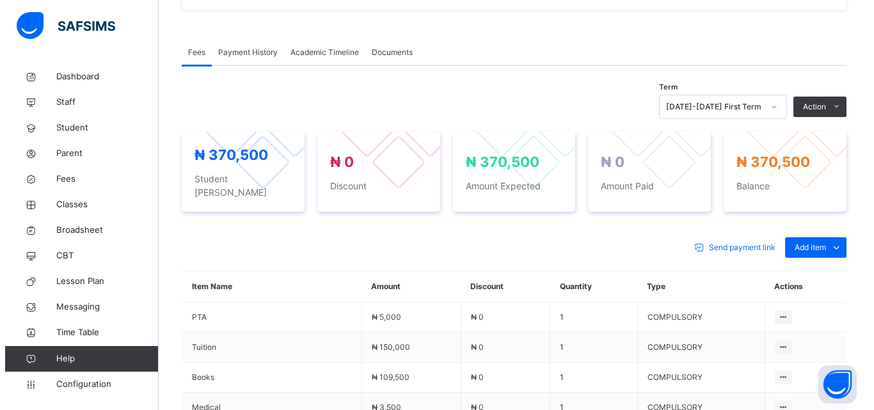
scroll to position [370, 0]
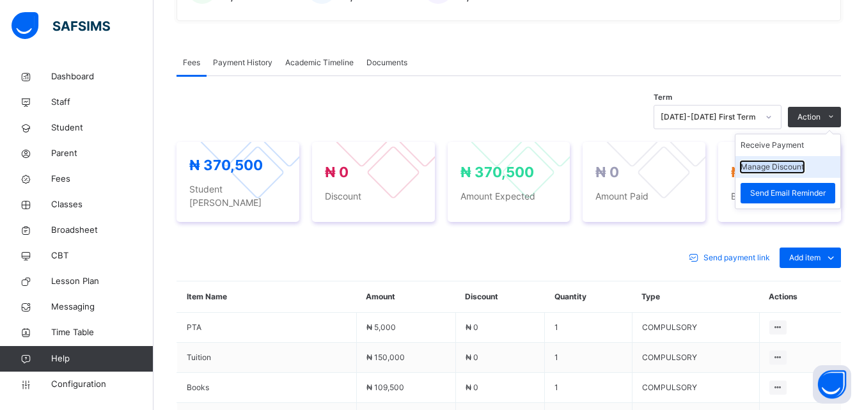
click at [803, 164] on button "Manage Discount" at bounding box center [772, 167] width 63 height 12
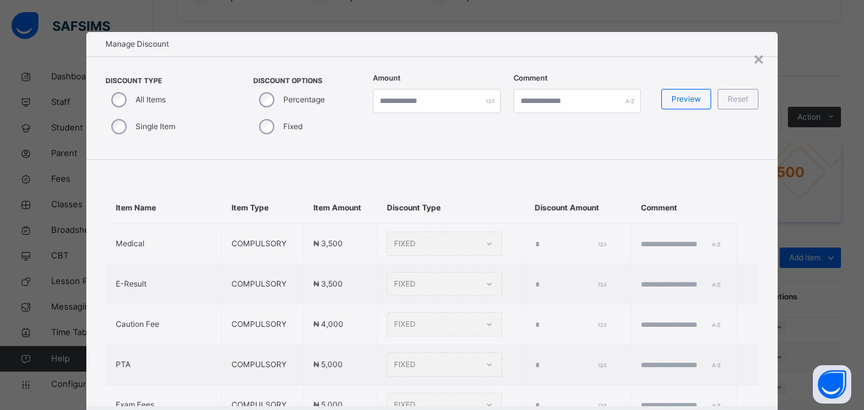
type input "*"
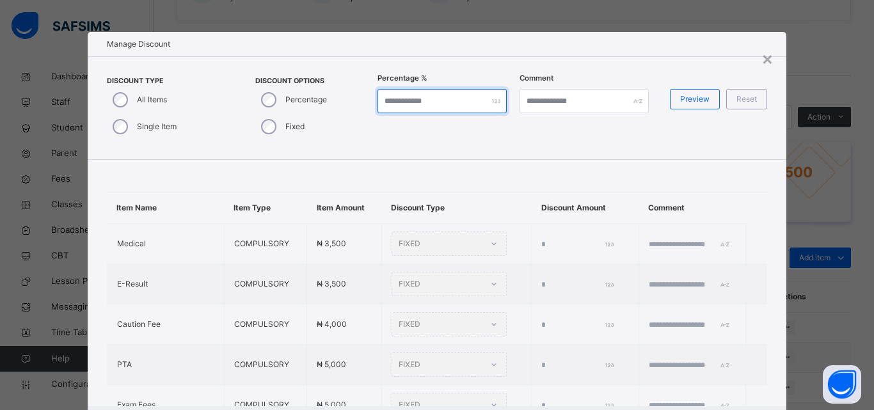
click at [402, 100] on input "*" at bounding box center [441, 101] width 129 height 24
type input "***"
click at [681, 100] on span "Preview" at bounding box center [694, 99] width 29 height 12
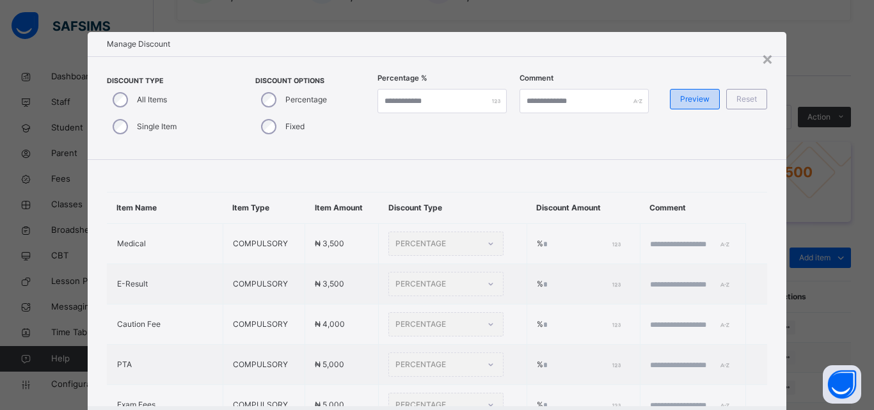
type input "***"
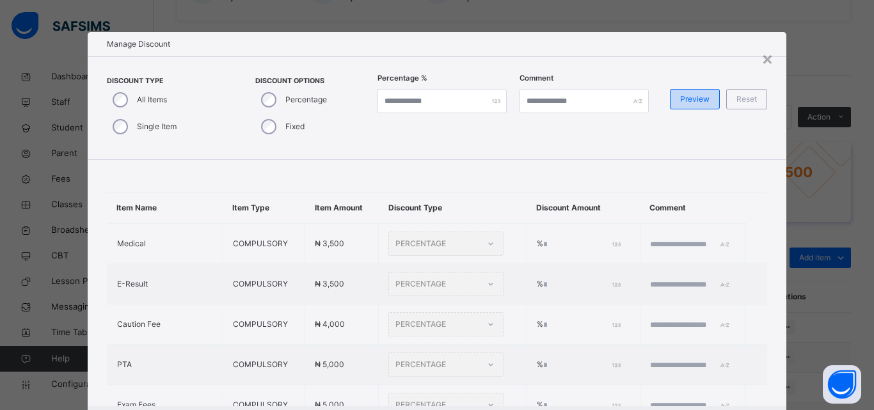
type input "***"
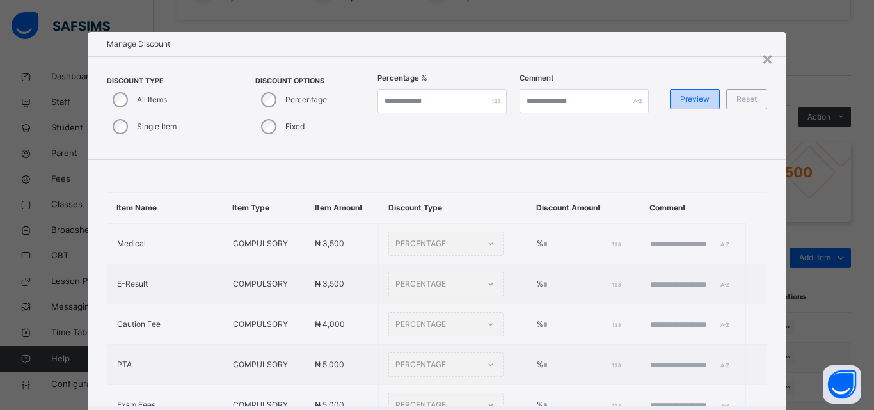
type input "***"
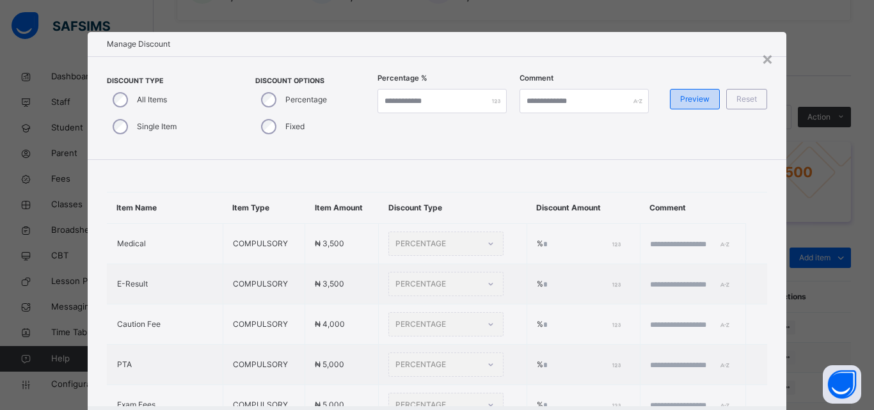
type input "***"
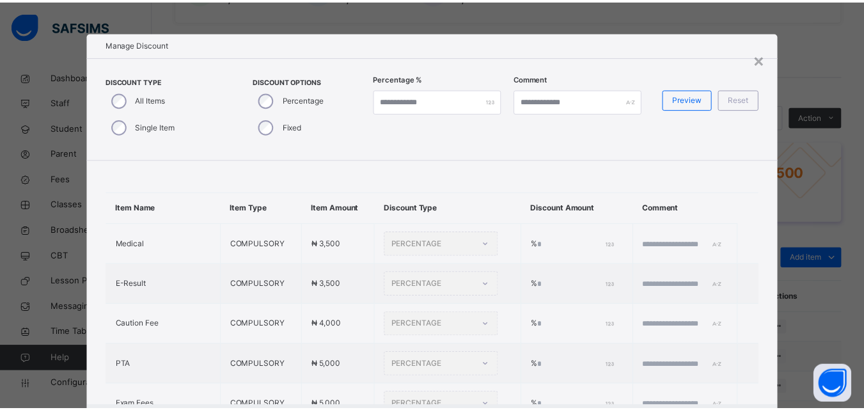
scroll to position [68, 0]
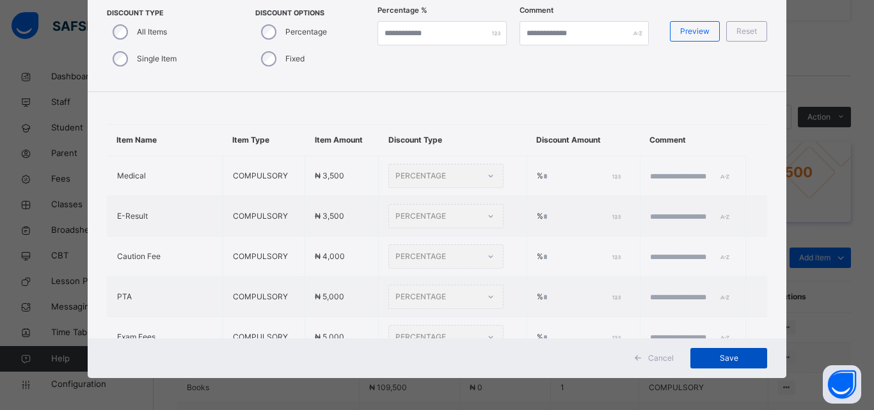
click at [724, 354] on span "Save" at bounding box center [729, 358] width 58 height 12
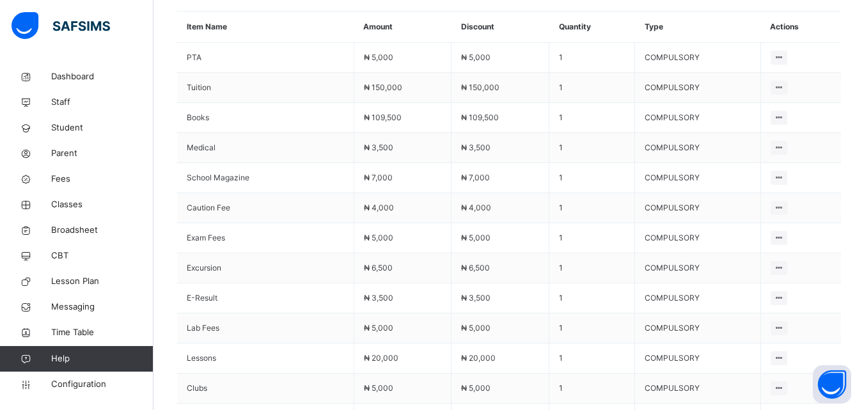
scroll to position [384, 0]
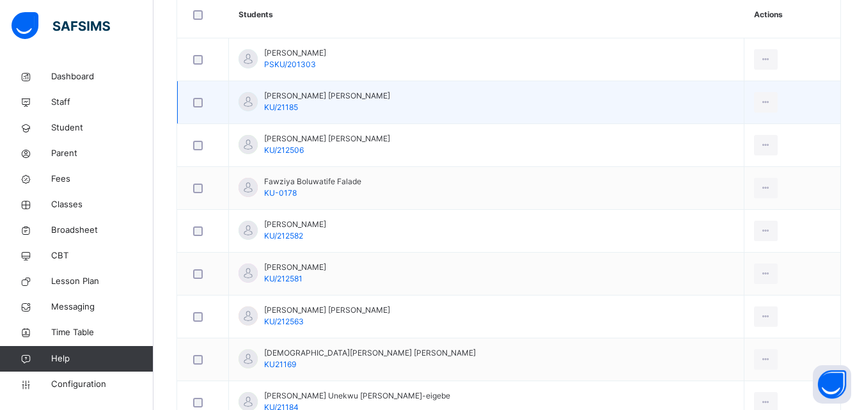
scroll to position [384, 0]
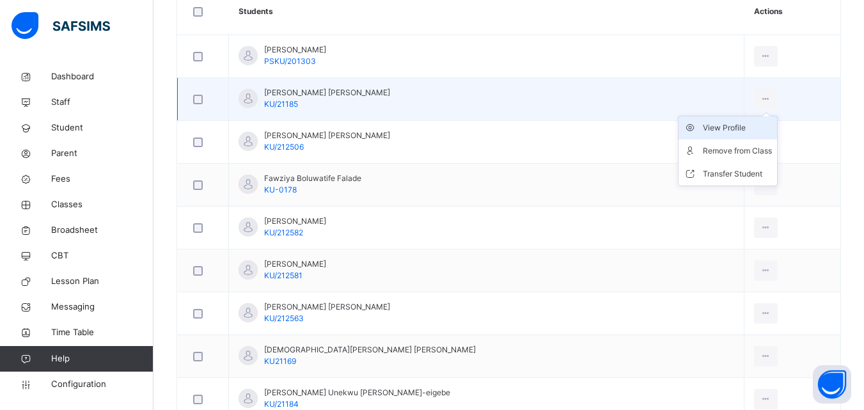
click at [703, 128] on div "View Profile" at bounding box center [737, 128] width 69 height 13
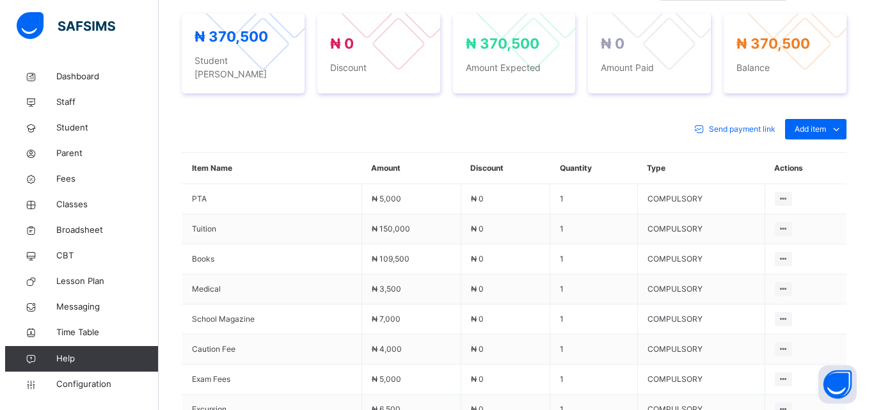
scroll to position [384, 0]
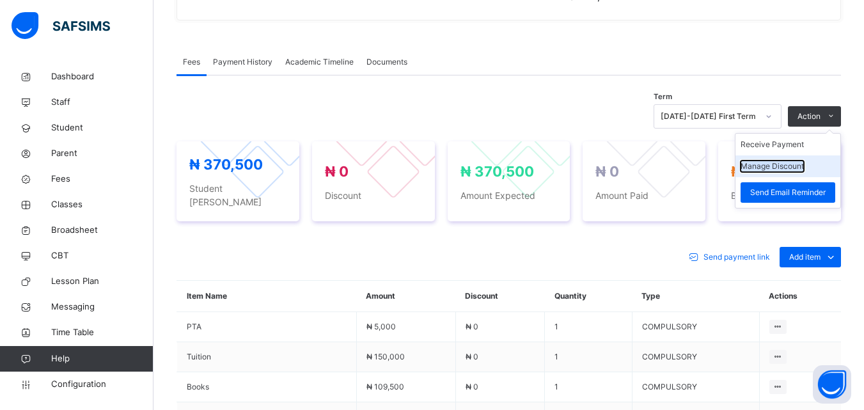
click at [797, 170] on button "Manage Discount" at bounding box center [772, 167] width 63 height 12
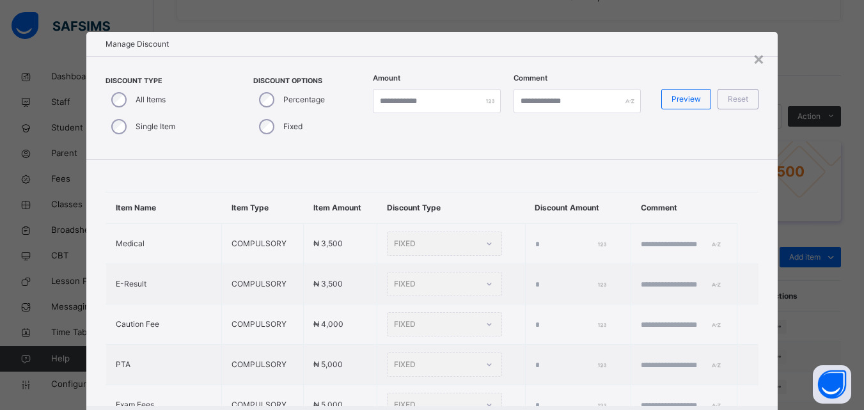
type input "*"
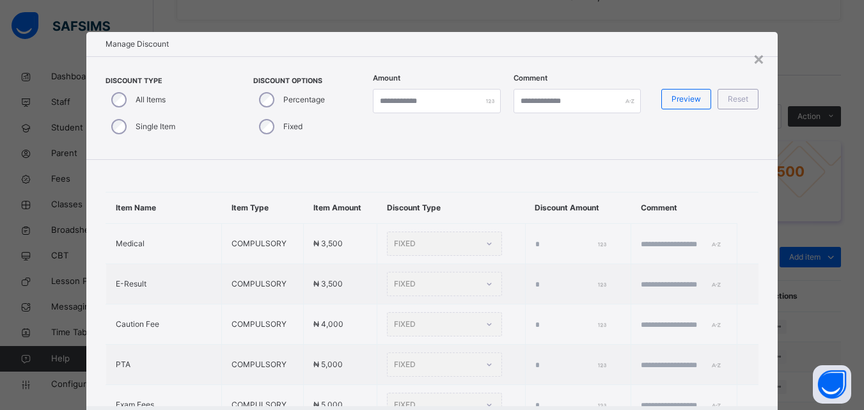
type input "*"
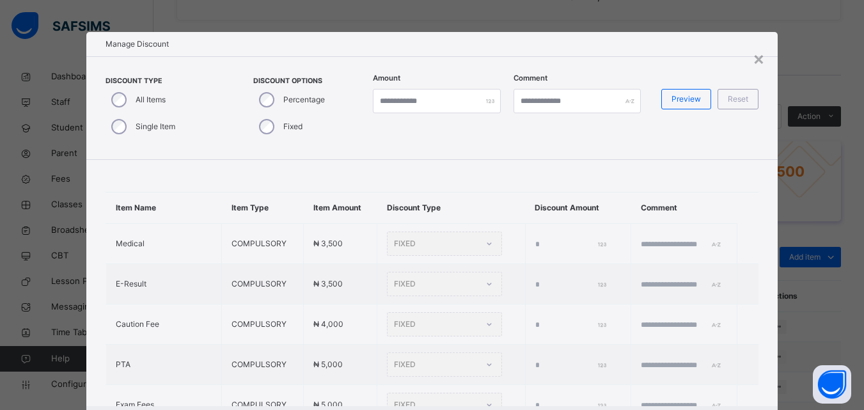
type input "*"
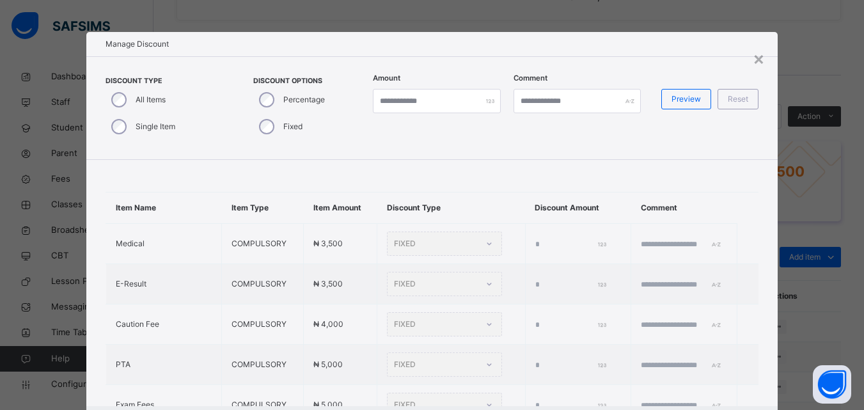
type input "*"
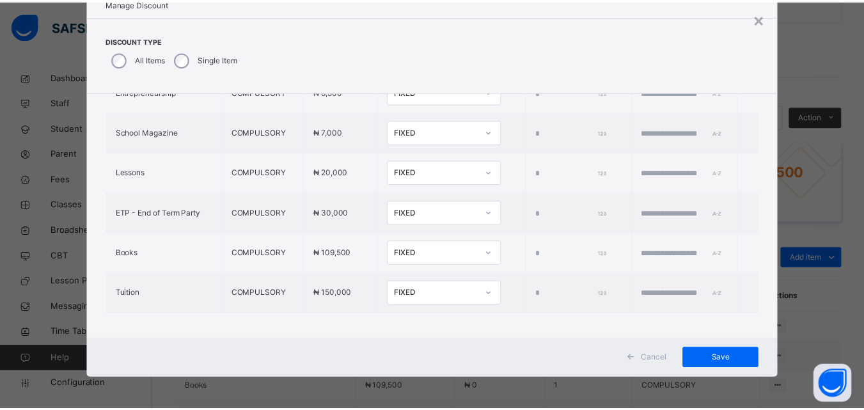
scroll to position [515, 0]
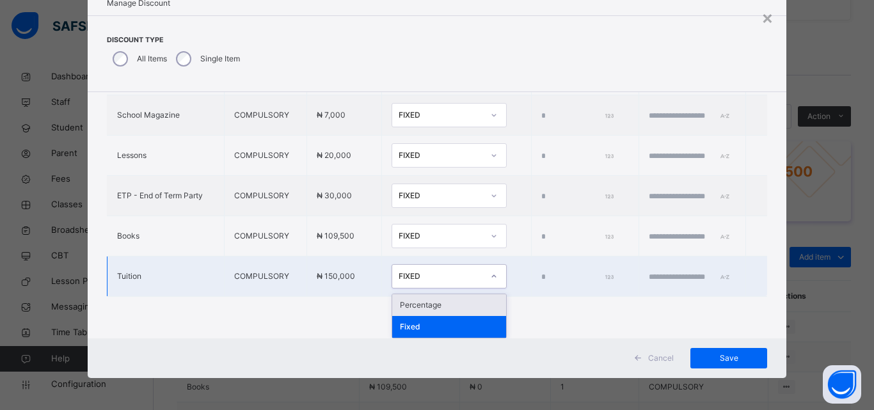
click at [448, 272] on div "FIXED" at bounding box center [440, 277] width 84 height 12
click at [416, 301] on div "Percentage" at bounding box center [449, 305] width 114 height 22
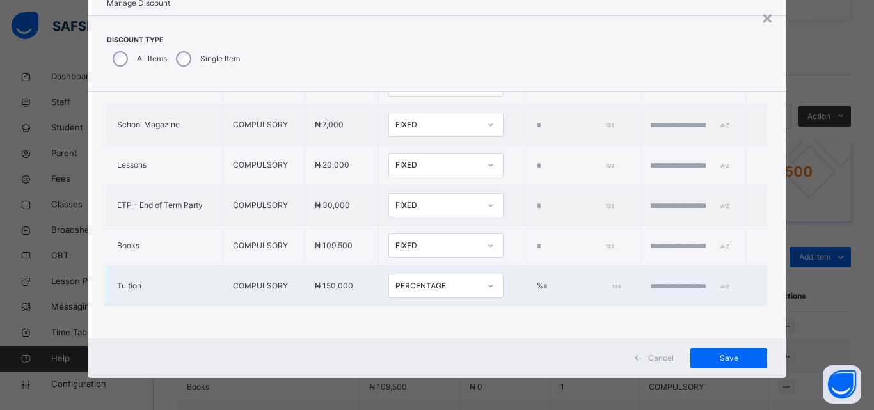
click at [543, 281] on input "*" at bounding box center [580, 287] width 75 height 12
type input "***"
click at [640, 282] on td at bounding box center [693, 286] width 106 height 40
click at [702, 269] on td at bounding box center [693, 286] width 106 height 40
click at [702, 281] on input "text" at bounding box center [688, 287] width 77 height 12
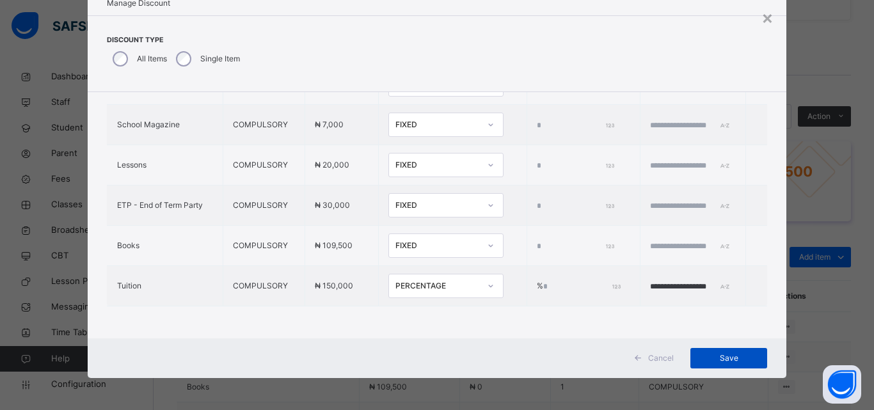
type input "**********"
click at [707, 354] on span "Save" at bounding box center [729, 358] width 58 height 12
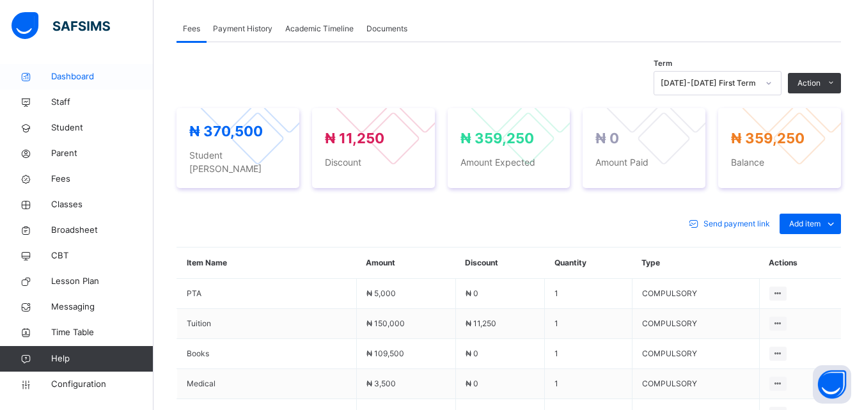
scroll to position [320, 0]
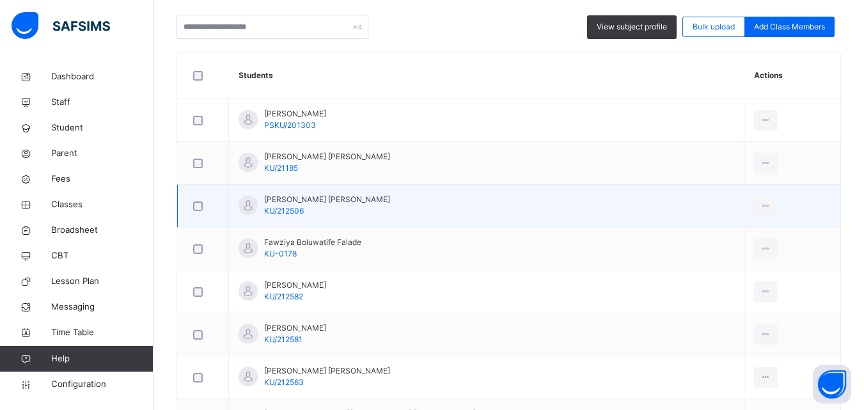
scroll to position [448, 0]
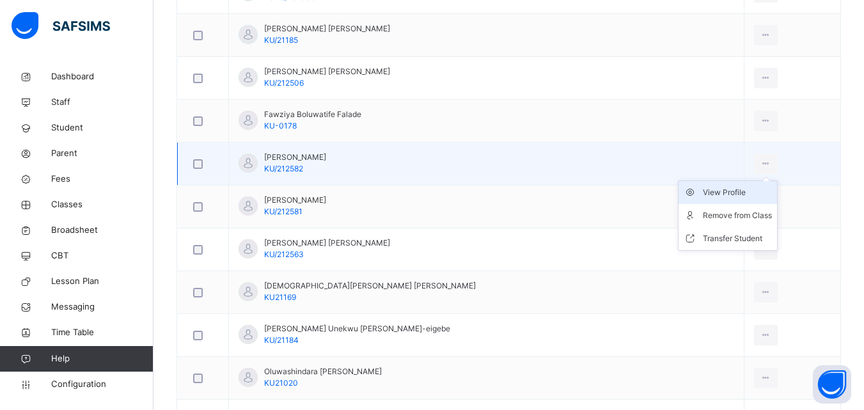
click at [703, 194] on div "View Profile" at bounding box center [737, 192] width 69 height 13
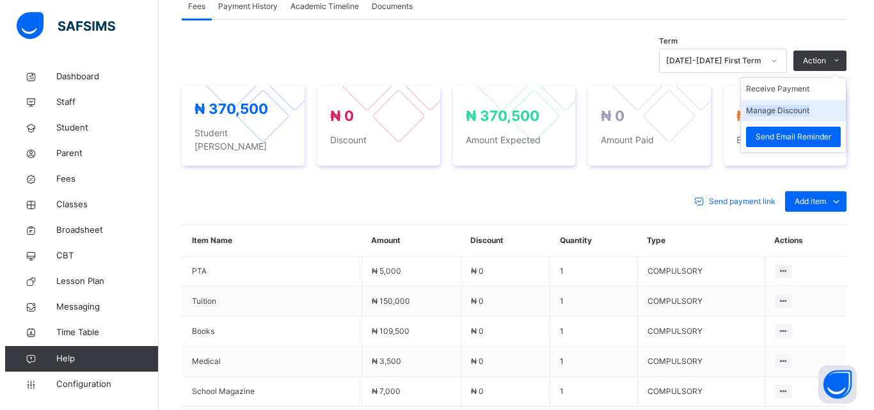
scroll to position [448, 0]
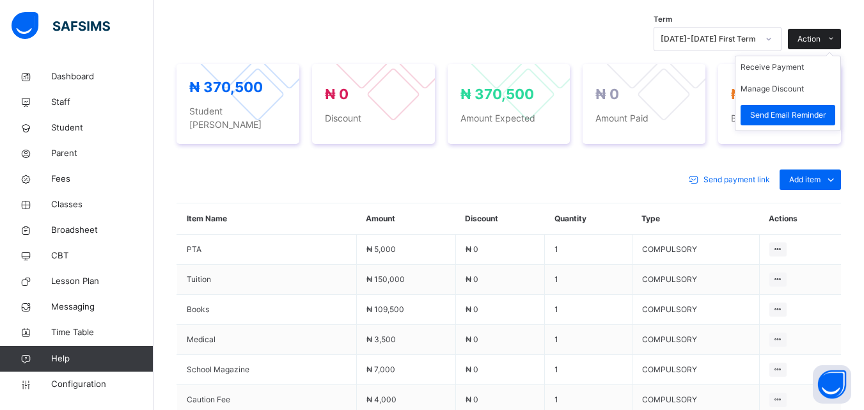
click at [830, 35] on span at bounding box center [831, 39] width 20 height 20
click at [802, 92] on button "Manage Discount" at bounding box center [772, 89] width 63 height 12
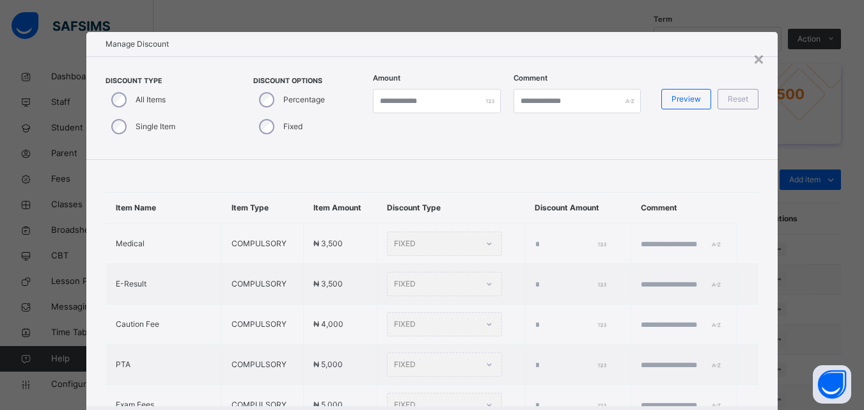
type input "*"
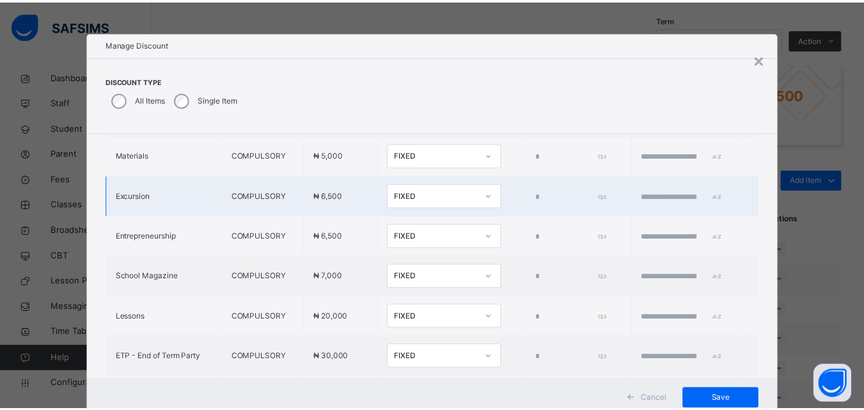
scroll to position [515, 0]
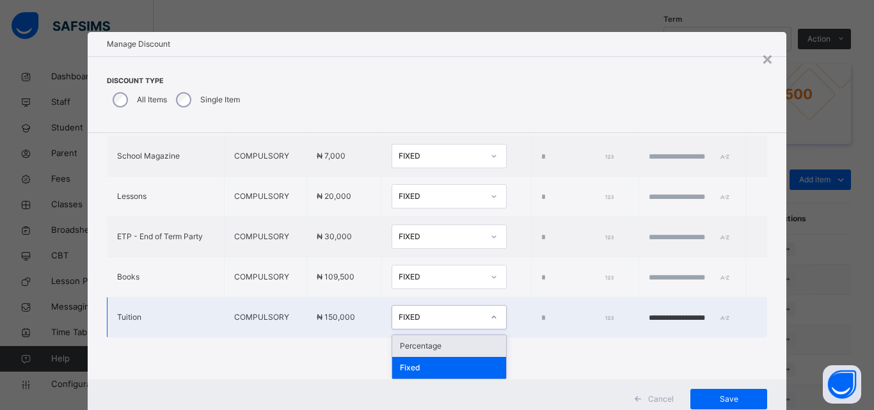
click at [429, 316] on div "FIXED" at bounding box center [440, 317] width 84 height 12
click at [411, 342] on div "Percentage" at bounding box center [449, 346] width 114 height 22
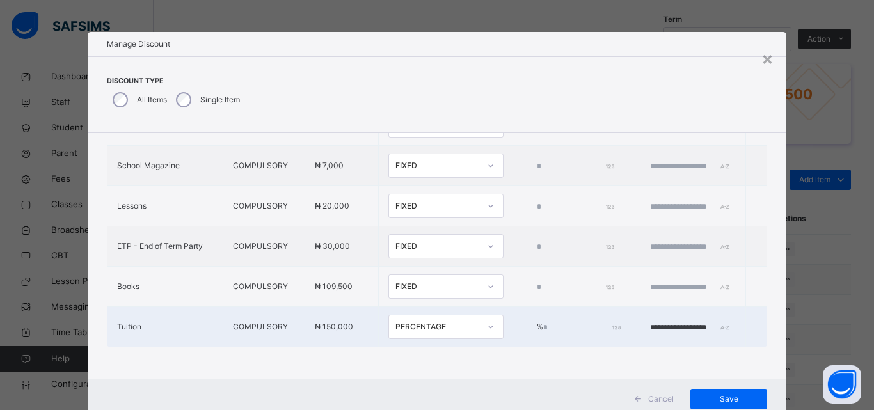
click at [543, 322] on input "*" at bounding box center [580, 328] width 75 height 12
type input "***"
click at [712, 397] on span "Save" at bounding box center [729, 399] width 58 height 12
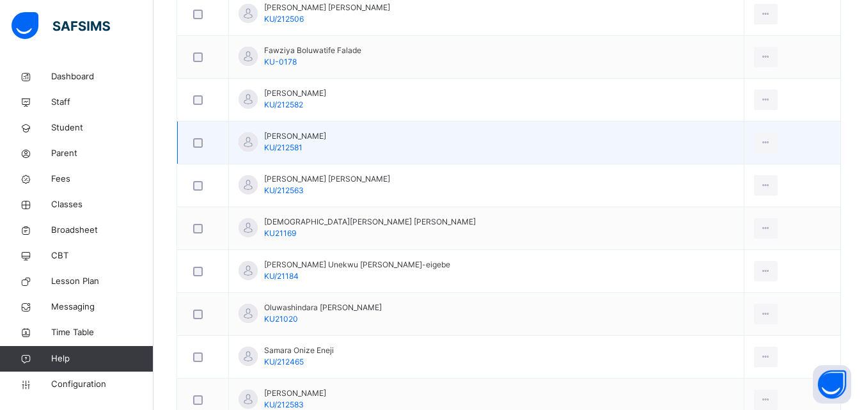
scroll to position [448, 0]
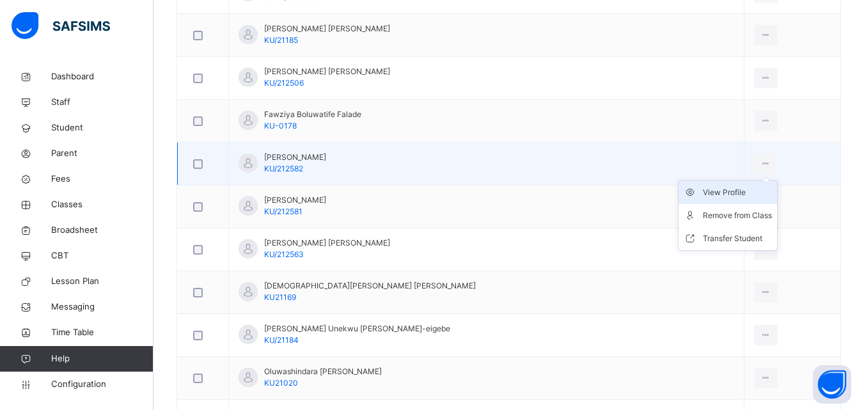
click at [703, 194] on div "View Profile" at bounding box center [737, 192] width 69 height 13
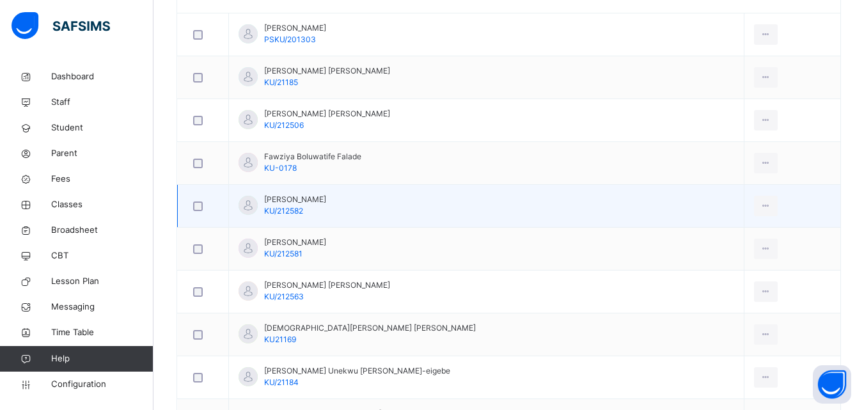
scroll to position [512, 0]
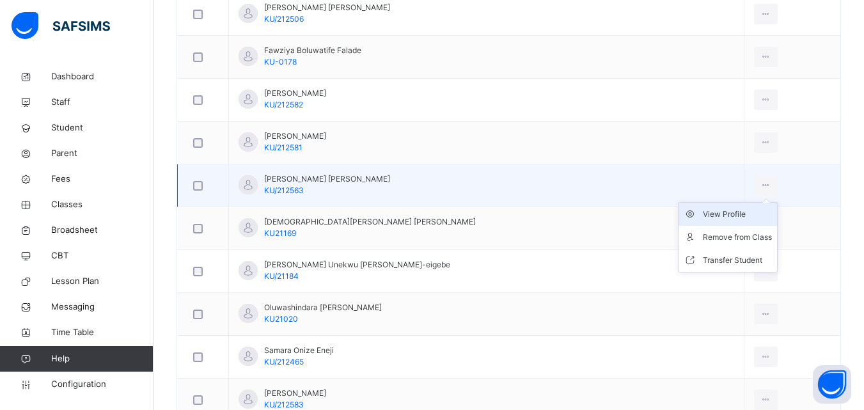
click at [703, 210] on div "View Profile" at bounding box center [737, 214] width 69 height 13
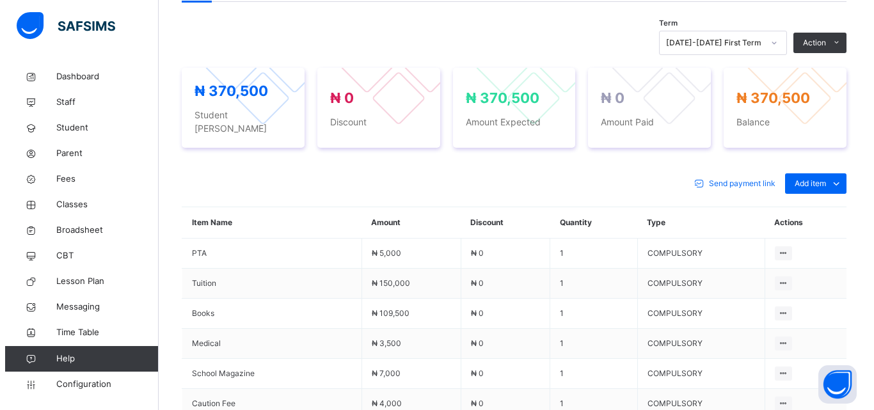
scroll to position [384, 0]
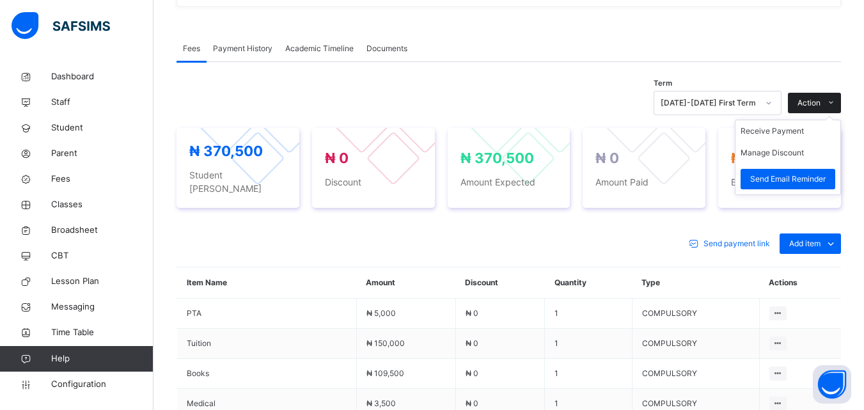
click at [817, 100] on span "Action" at bounding box center [809, 103] width 23 height 12
click at [785, 148] on button "Manage Discount" at bounding box center [772, 153] width 63 height 12
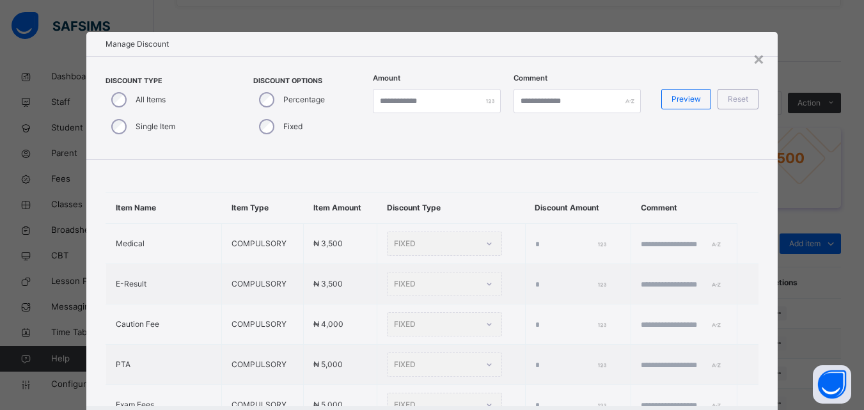
type input "*"
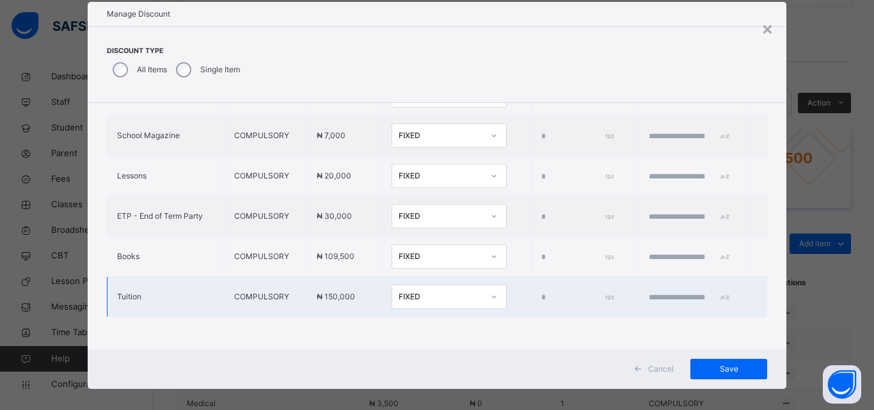
scroll to position [41, 0]
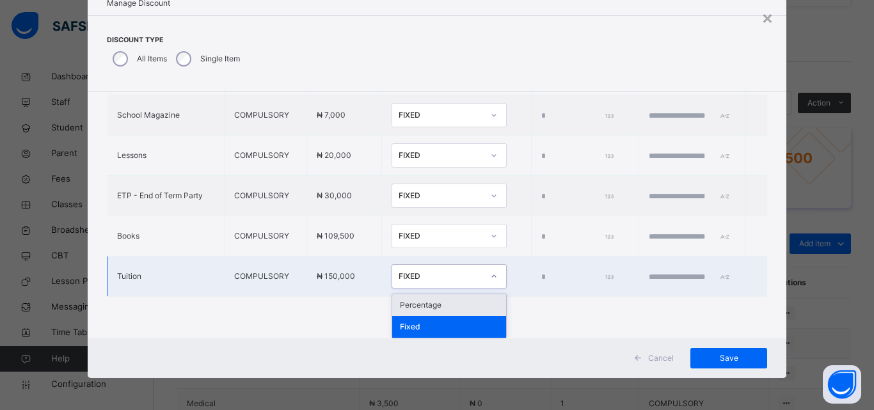
click at [482, 271] on div at bounding box center [494, 276] width 24 height 23
click at [432, 304] on div "Percentage" at bounding box center [449, 305] width 114 height 22
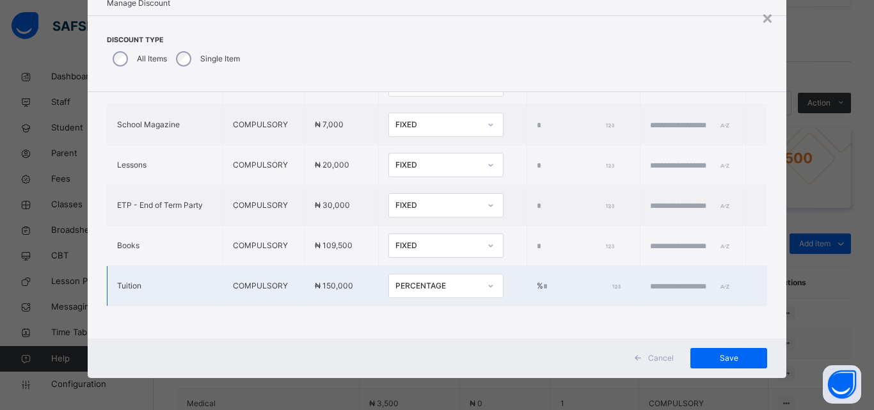
click at [543, 281] on input "*" at bounding box center [580, 287] width 75 height 12
type input "****"
click at [650, 281] on input "text" at bounding box center [688, 287] width 77 height 12
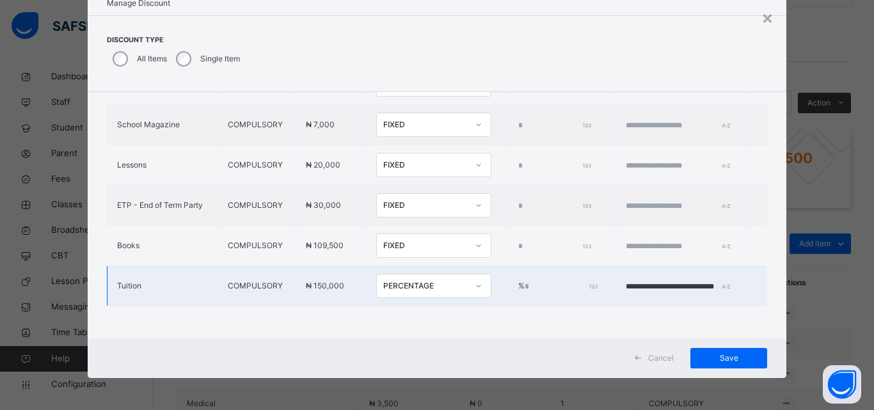
scroll to position [0, 16]
type input "**********"
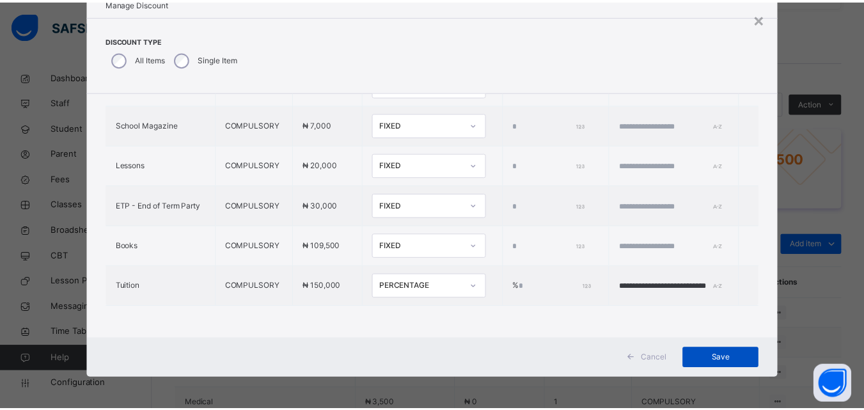
scroll to position [0, 0]
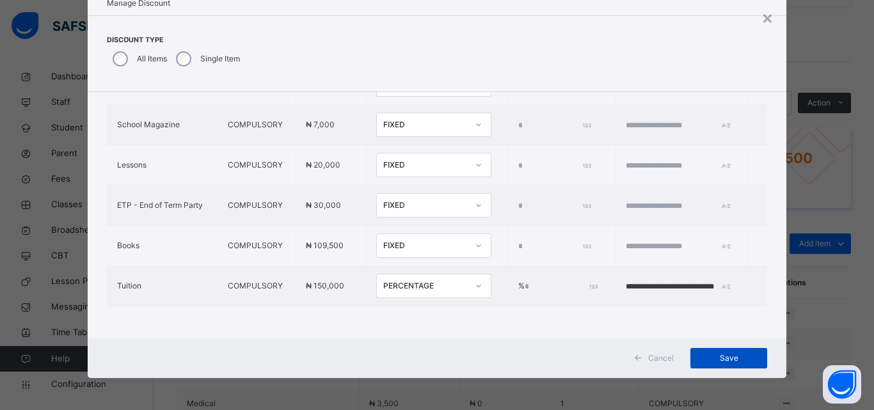
click at [725, 354] on span "Save" at bounding box center [729, 358] width 58 height 12
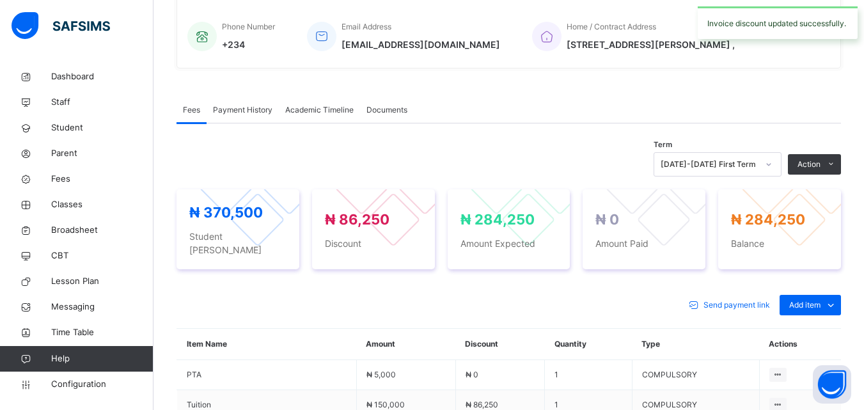
scroll to position [256, 0]
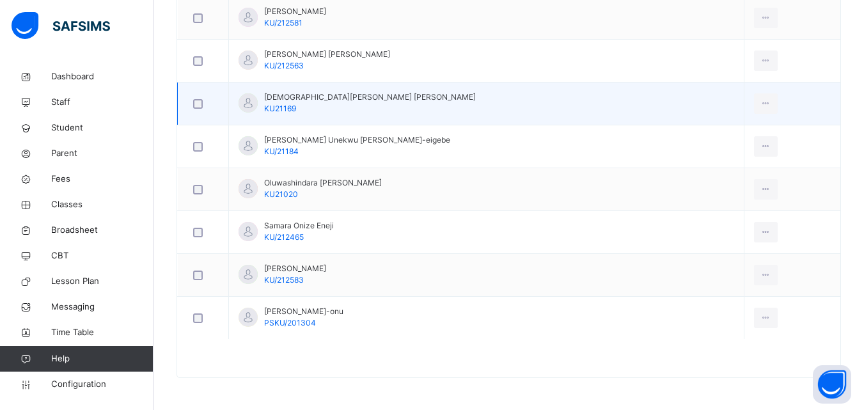
scroll to position [572, 0]
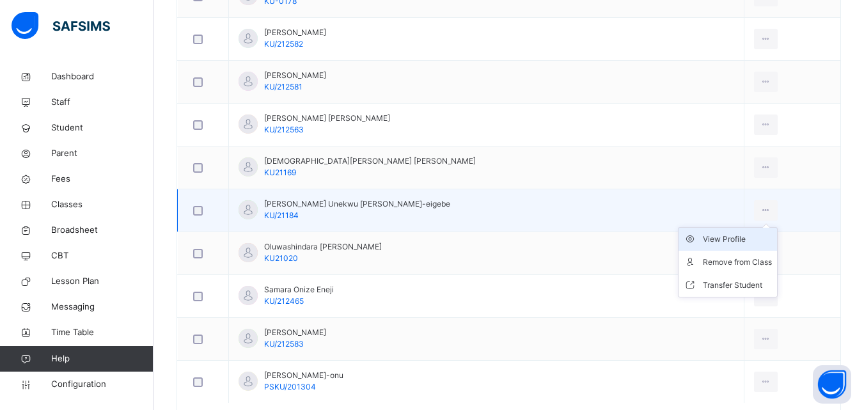
click at [703, 239] on div "View Profile" at bounding box center [737, 239] width 69 height 13
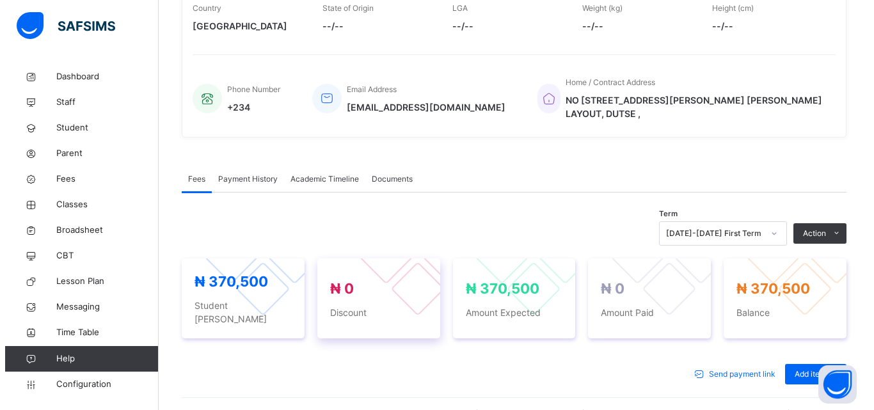
scroll to position [171, 0]
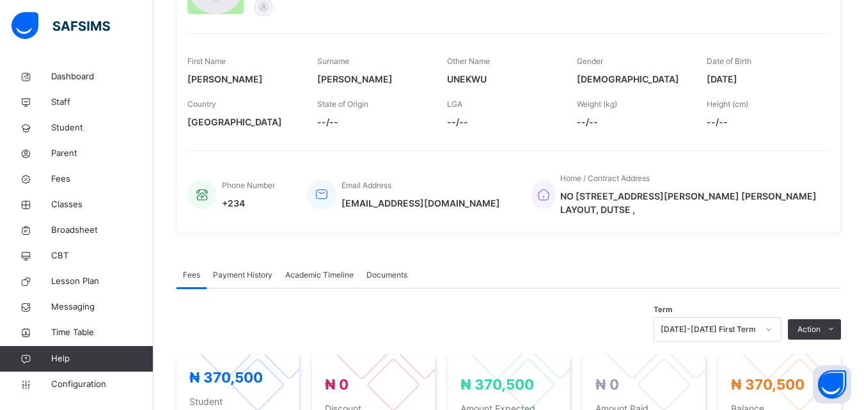
click at [0, 0] on button "Manage Discount" at bounding box center [0, 0] width 0 height 0
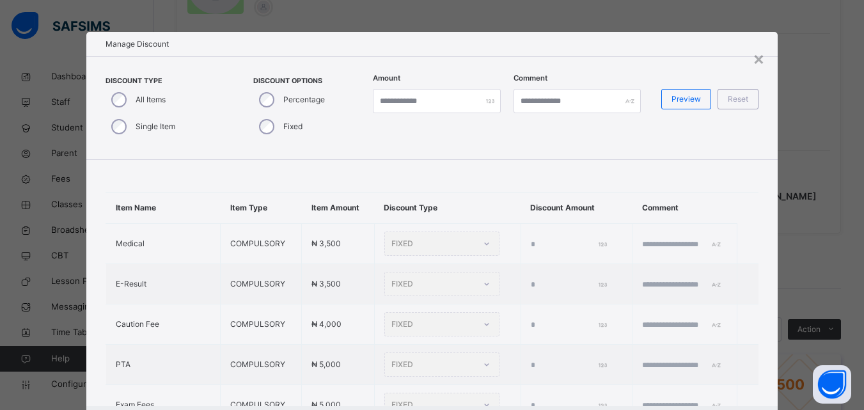
type input "*"
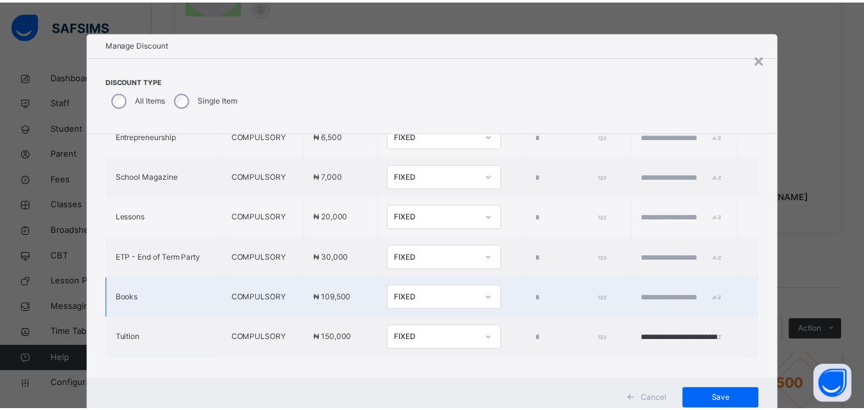
scroll to position [515, 0]
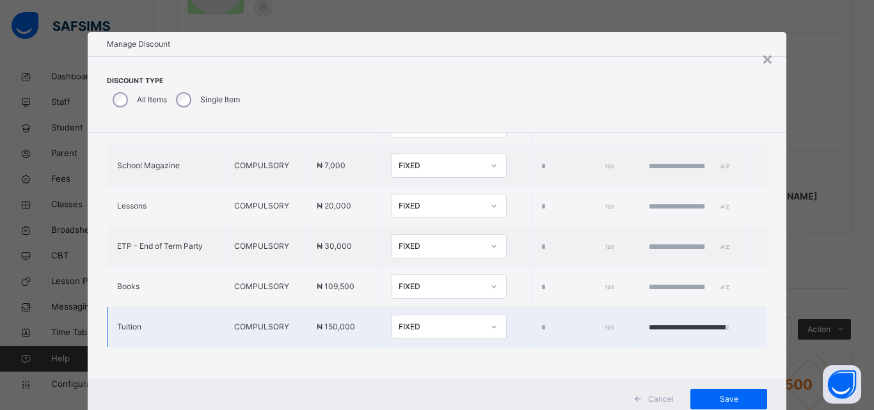
click at [425, 321] on div "FIXED" at bounding box center [440, 327] width 84 height 12
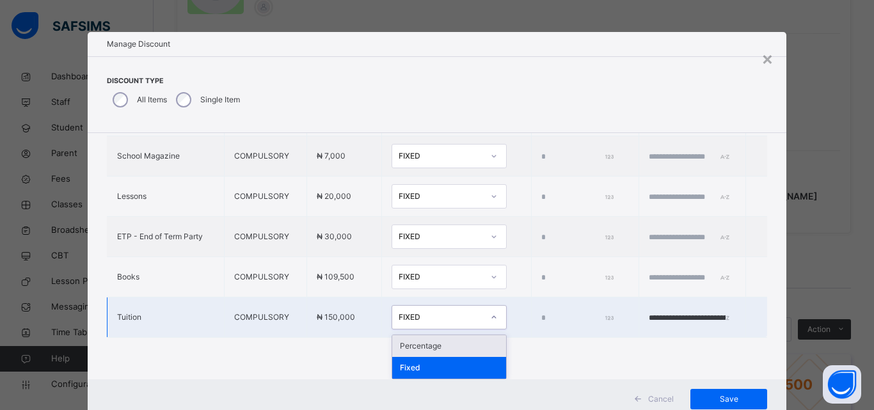
click at [401, 347] on div "Percentage" at bounding box center [449, 346] width 114 height 22
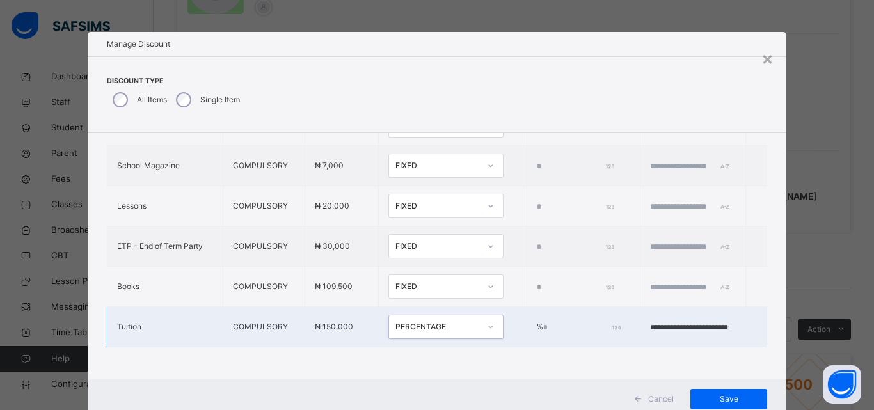
click at [653, 322] on input "**********" at bounding box center [688, 328] width 77 height 12
type input "**********"
click at [640, 310] on td "**********" at bounding box center [693, 327] width 106 height 40
click at [729, 398] on div "Save" at bounding box center [728, 399] width 77 height 20
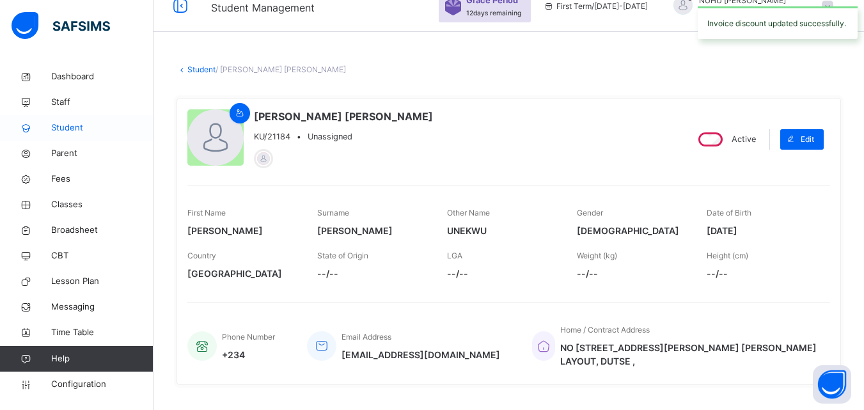
scroll to position [0, 0]
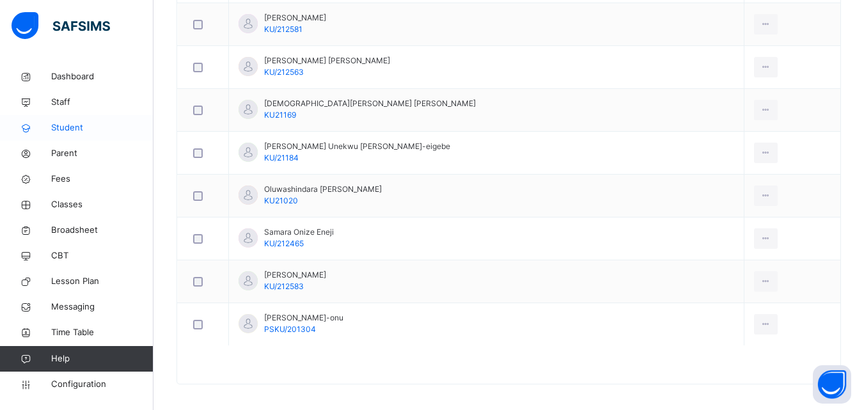
scroll to position [636, 0]
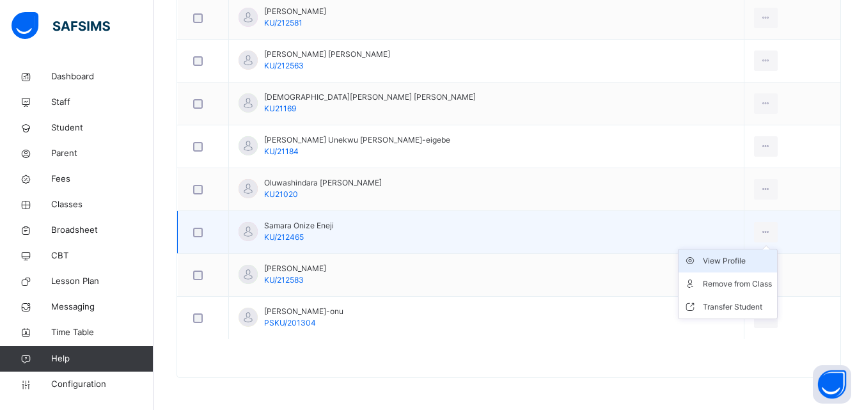
click at [703, 260] on div "View Profile" at bounding box center [737, 261] width 69 height 13
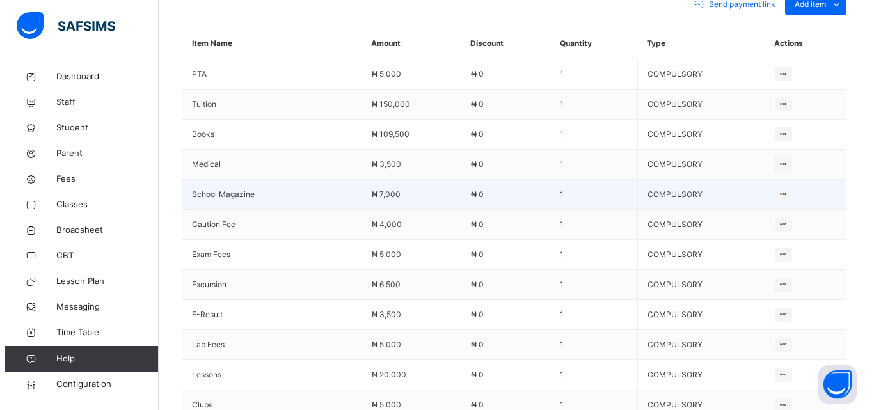
scroll to position [381, 0]
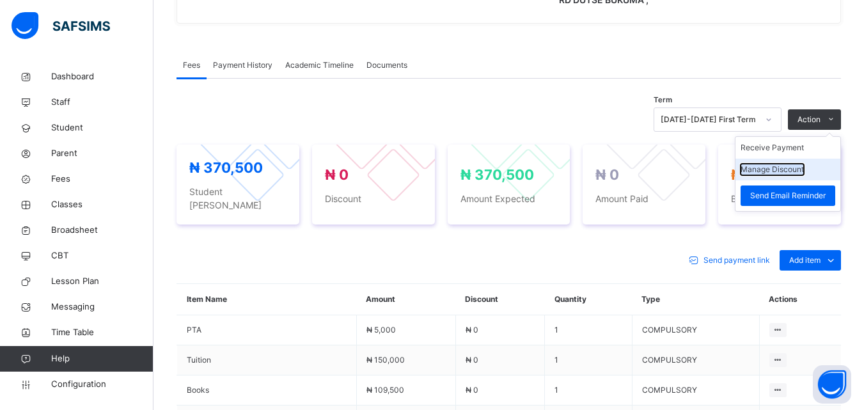
click at [800, 166] on button "Manage Discount" at bounding box center [772, 170] width 63 height 12
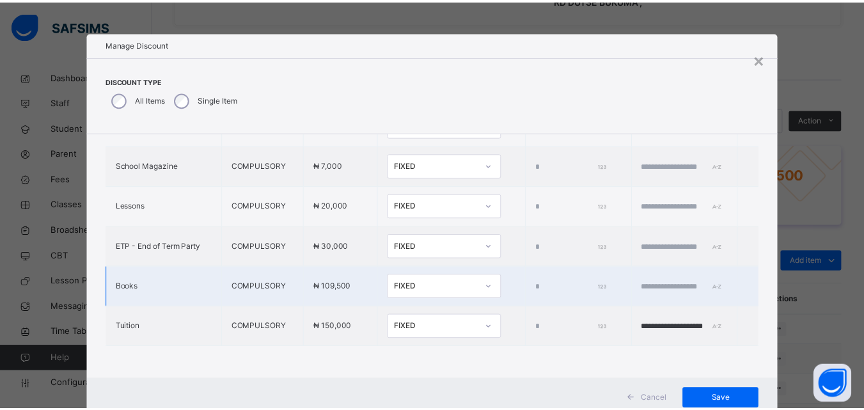
scroll to position [41, 0]
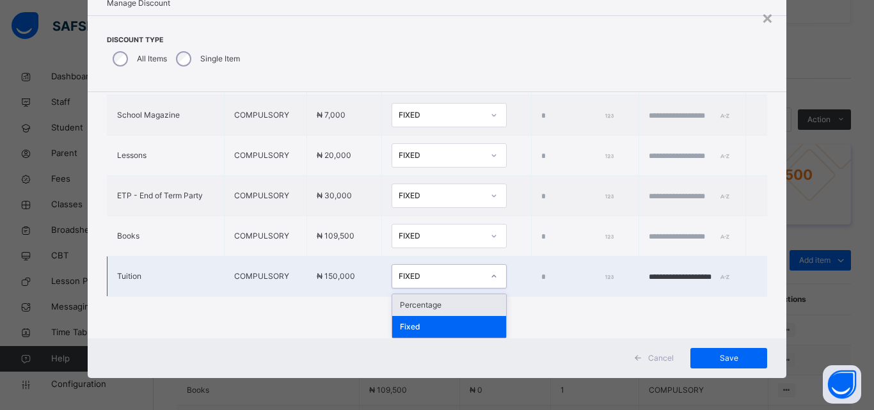
click at [428, 279] on div "FIXED" at bounding box center [440, 277] width 84 height 12
click at [418, 302] on div "Percentage" at bounding box center [449, 305] width 114 height 22
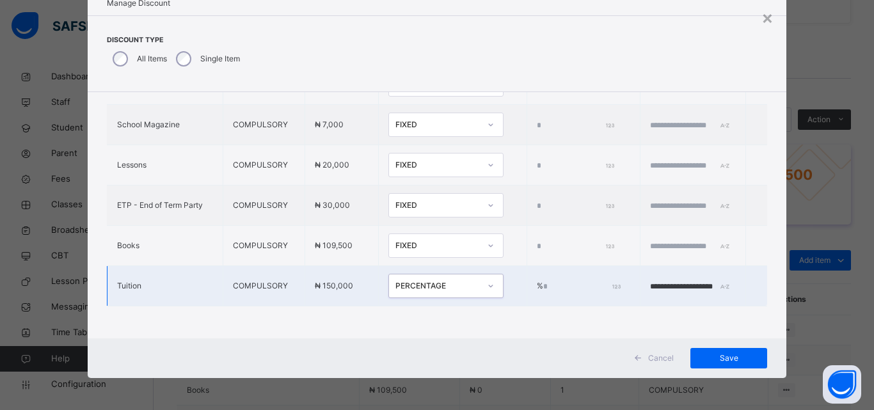
click at [543, 281] on input "*" at bounding box center [580, 287] width 75 height 12
type input "***"
click at [728, 356] on span "Save" at bounding box center [729, 358] width 58 height 12
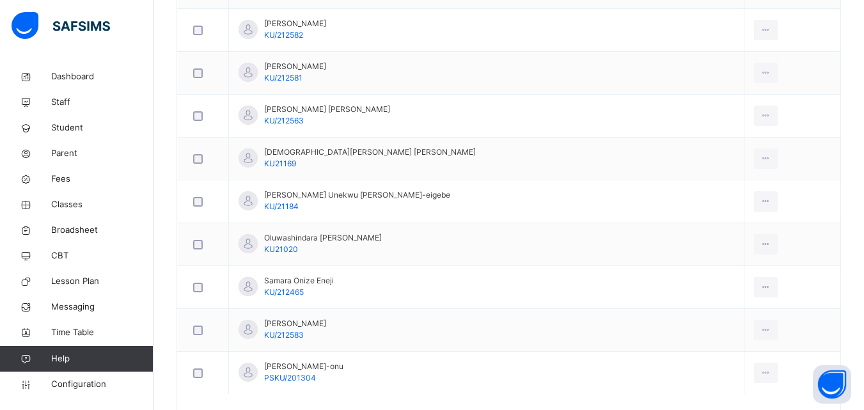
scroll to position [636, 0]
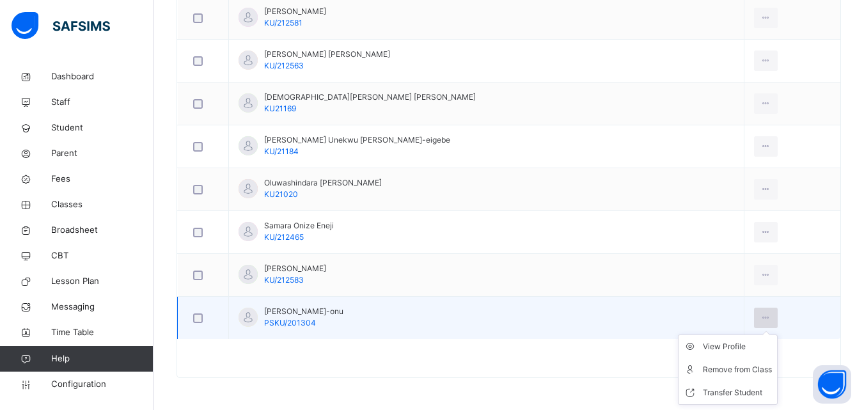
click at [760, 321] on icon at bounding box center [765, 318] width 11 height 12
click at [703, 347] on div "View Profile" at bounding box center [737, 346] width 69 height 13
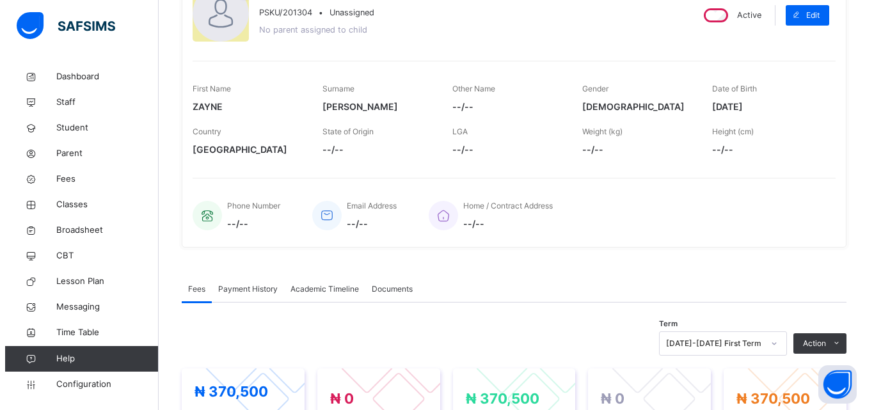
scroll to position [320, 0]
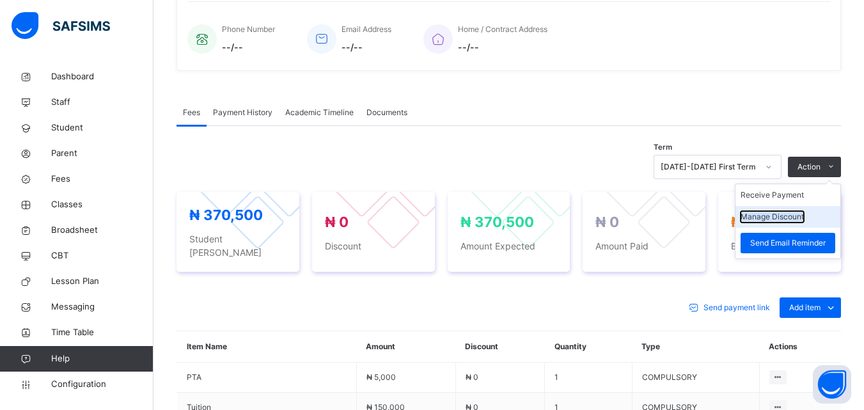
click at [795, 214] on button "Manage Discount" at bounding box center [772, 217] width 63 height 12
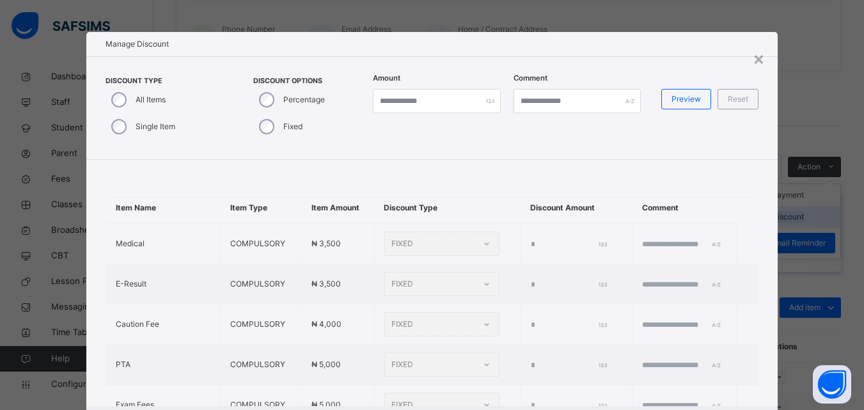
type input "*"
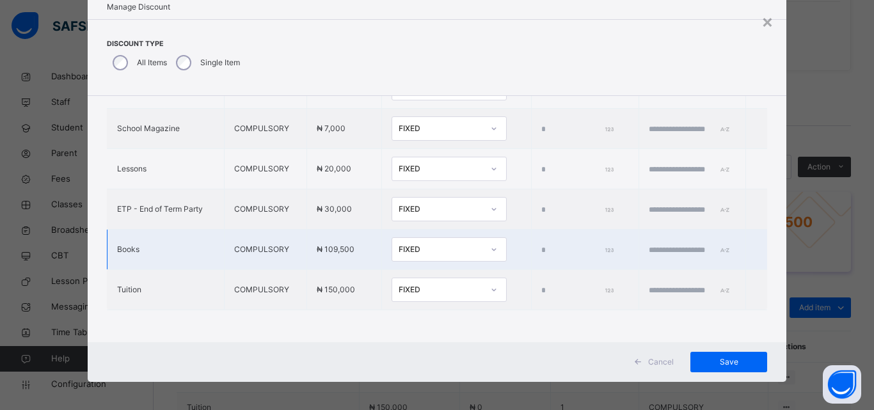
scroll to position [41, 0]
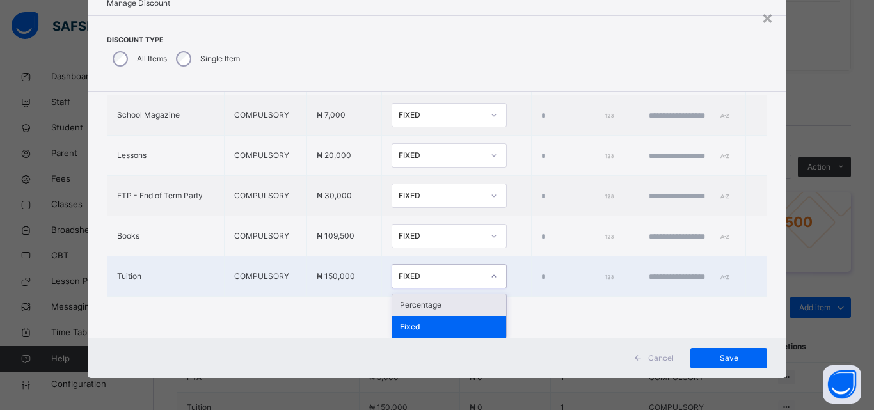
click at [483, 278] on div at bounding box center [494, 276] width 22 height 20
drag, startPoint x: 435, startPoint y: 297, endPoint x: 433, endPoint y: 309, distance: 11.7
click at [434, 303] on div "Percentage" at bounding box center [449, 305] width 114 height 22
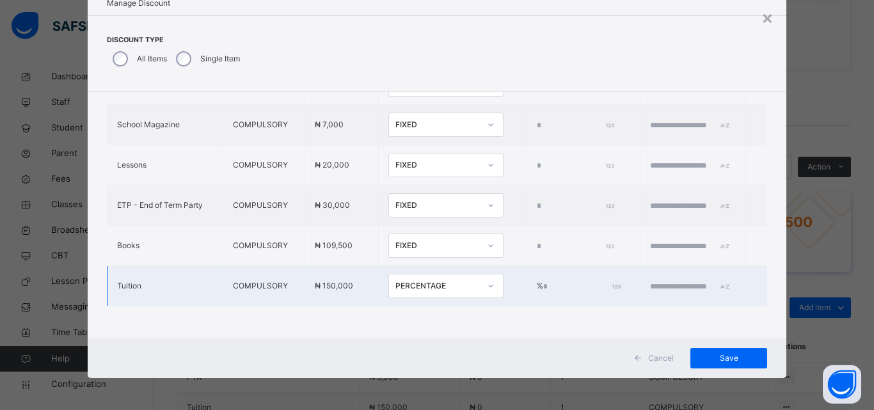
click at [543, 281] on input "*" at bounding box center [580, 287] width 75 height 12
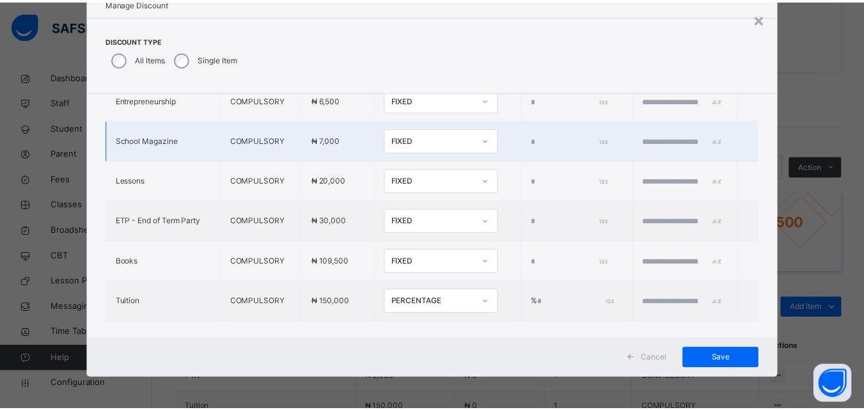
scroll to position [388, 0]
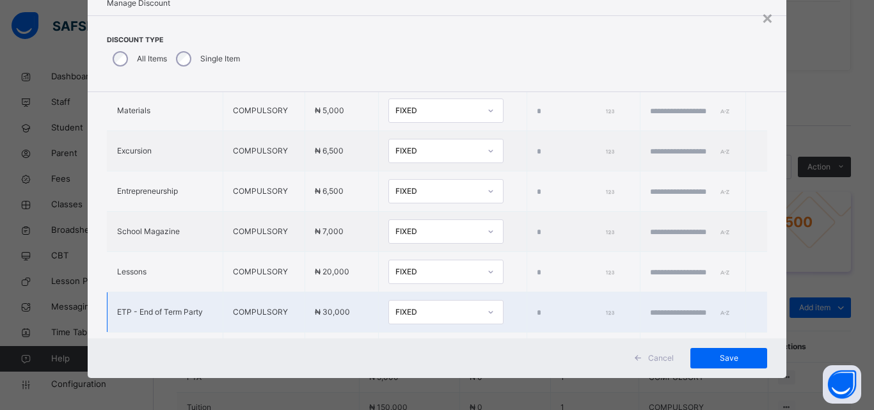
type input "****"
click at [655, 318] on input "text" at bounding box center [688, 313] width 77 height 12
type input "**********"
click at [729, 348] on div "Save" at bounding box center [728, 358] width 77 height 20
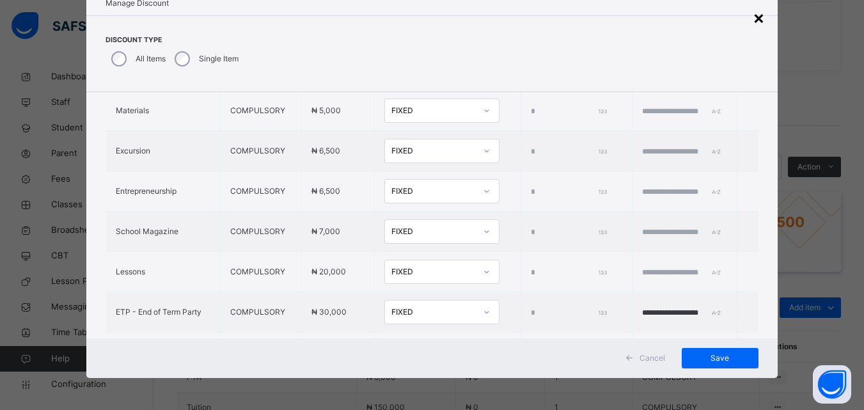
click at [764, 17] on div "×" at bounding box center [759, 17] width 12 height 27
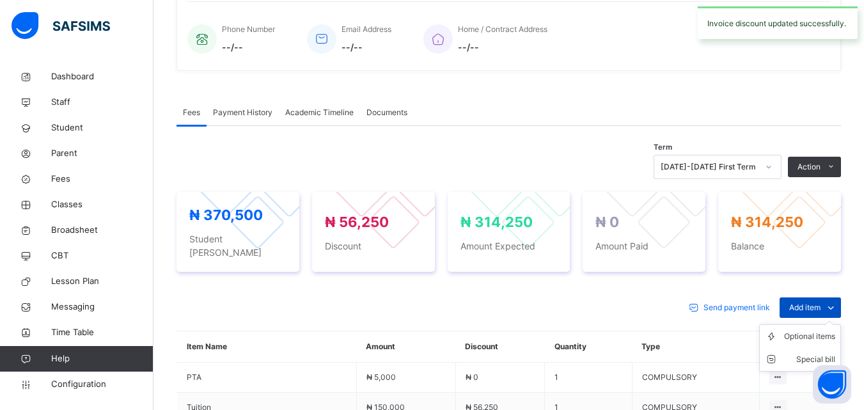
click at [806, 302] on span "Add item" at bounding box center [804, 308] width 31 height 12
click at [808, 353] on div "Special bill" at bounding box center [809, 359] width 51 height 13
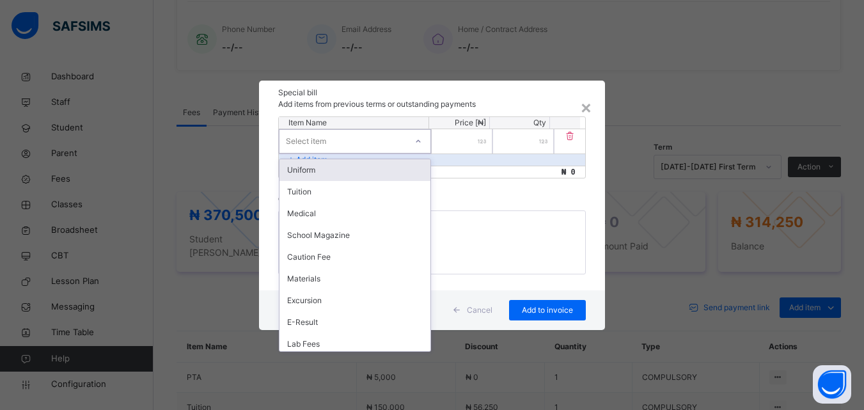
click at [377, 145] on div "Select item" at bounding box center [342, 141] width 127 height 20
click at [371, 168] on div "Uniform" at bounding box center [354, 170] width 151 height 22
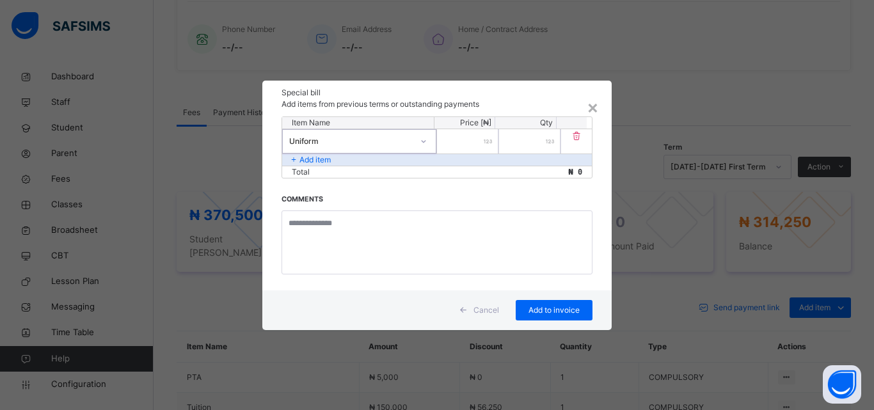
click at [483, 144] on div at bounding box center [467, 141] width 61 height 24
click at [482, 144] on div at bounding box center [467, 141] width 61 height 24
type input "******"
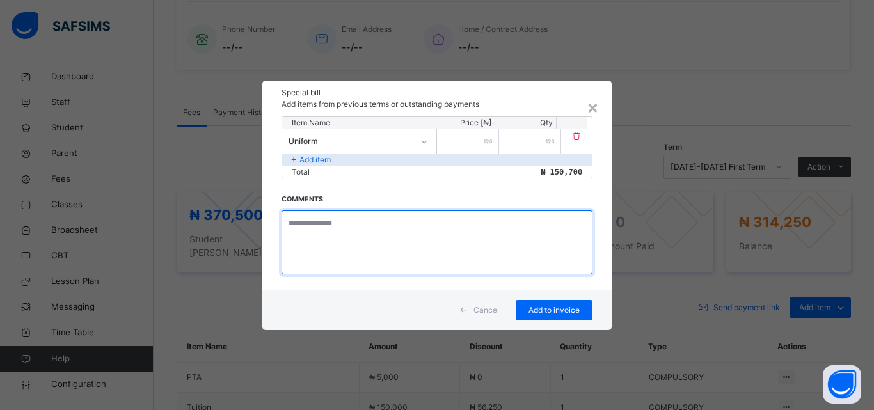
click at [379, 232] on textarea at bounding box center [436, 242] width 311 height 64
type textarea "**********"
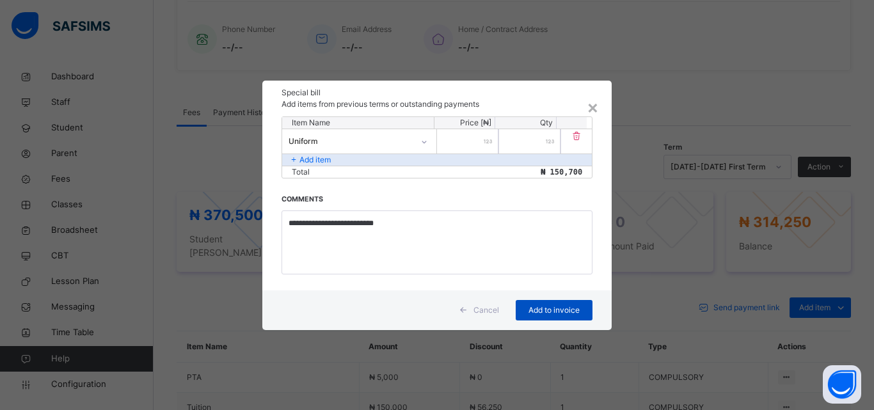
click at [533, 310] on span "Add to invoice" at bounding box center [554, 310] width 58 height 12
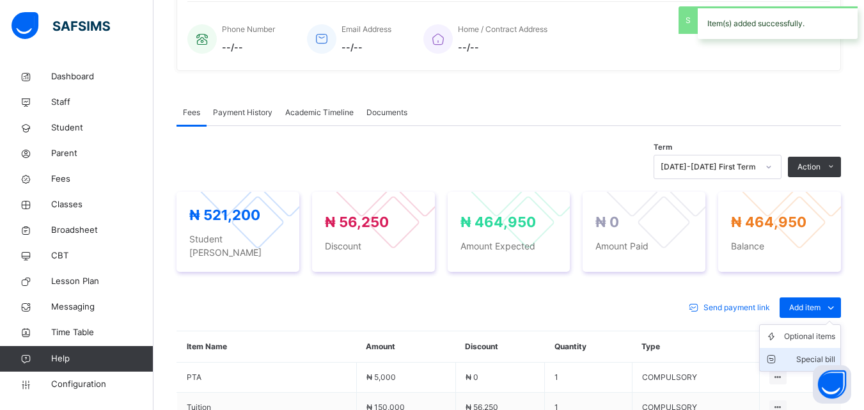
click at [810, 353] on div "Special bill" at bounding box center [809, 359] width 51 height 13
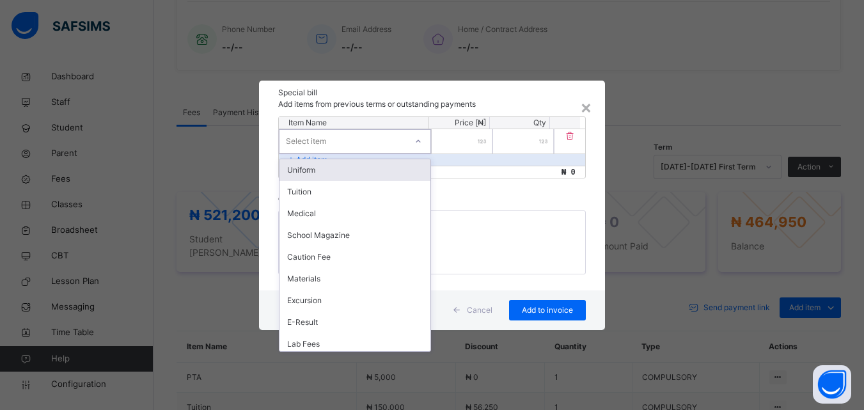
click at [381, 132] on div "Select item" at bounding box center [342, 141] width 127 height 20
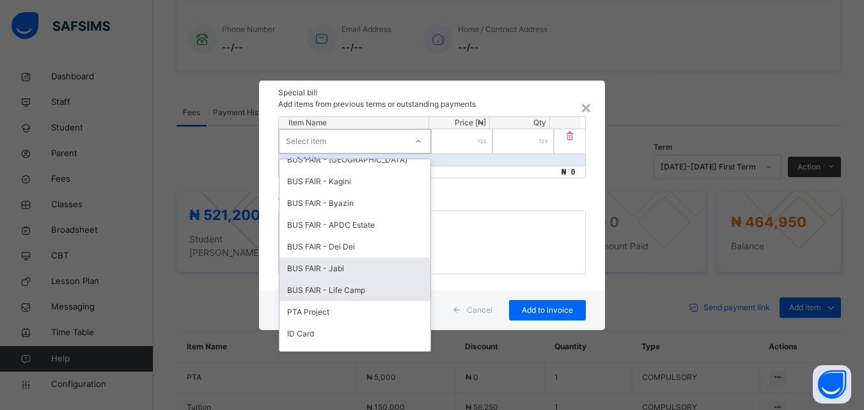
scroll to position [591, 0]
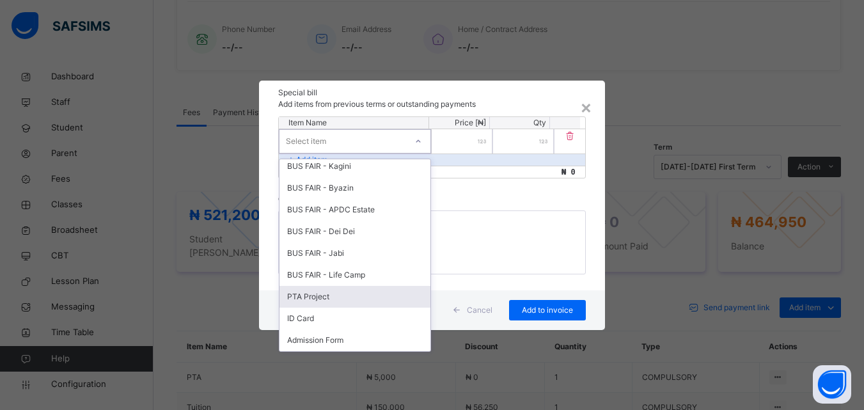
click at [326, 299] on div "PTA Project" at bounding box center [354, 297] width 151 height 22
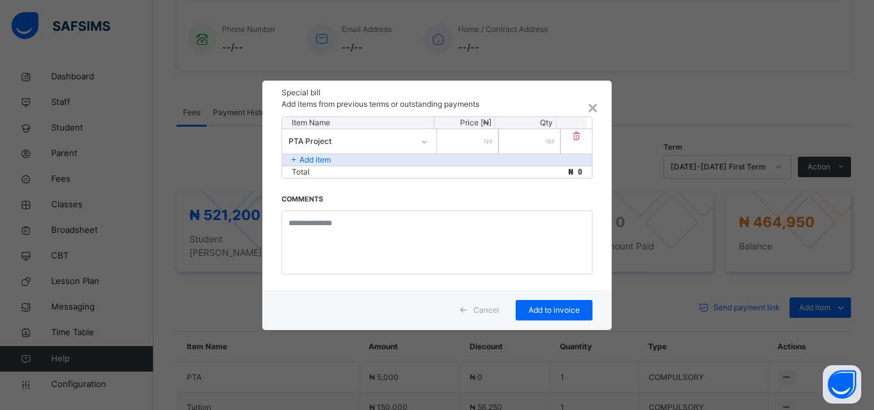
click at [453, 145] on input "number" at bounding box center [467, 141] width 61 height 24
type input "****"
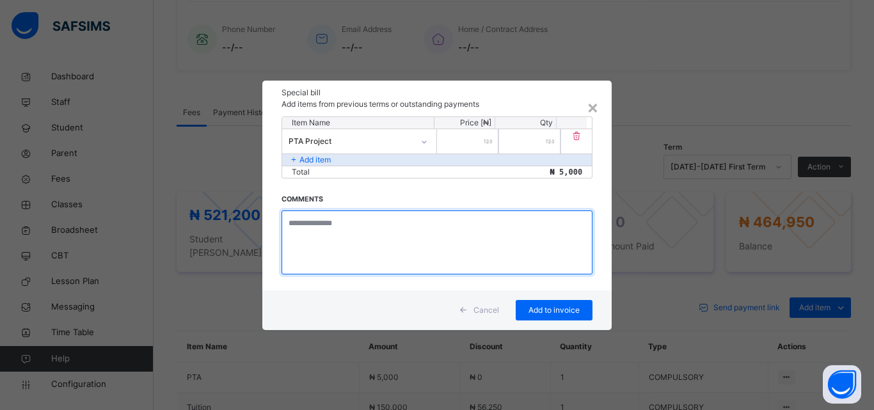
click at [368, 242] on textarea at bounding box center [436, 242] width 311 height 64
type textarea "**********"
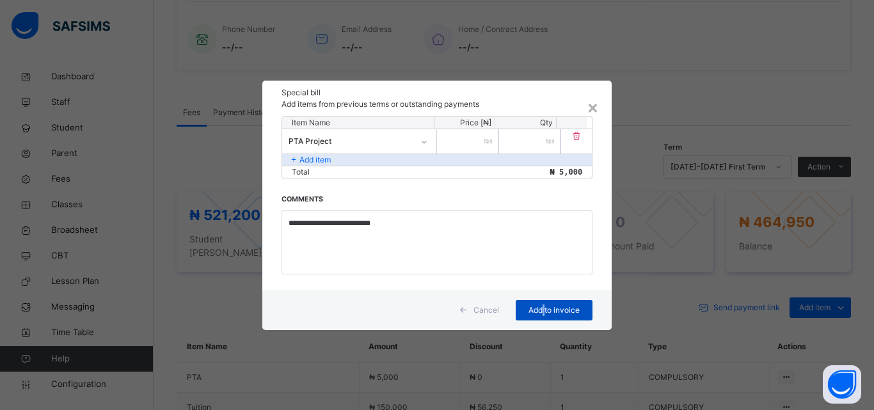
click at [542, 305] on span "Add to invoice" at bounding box center [554, 310] width 58 height 12
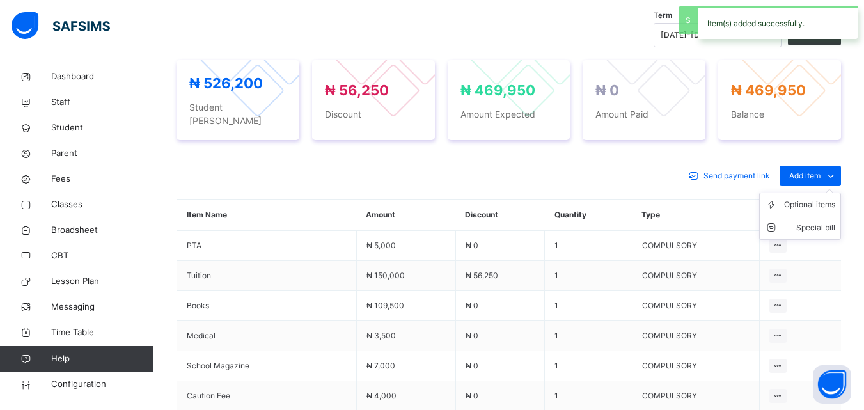
scroll to position [448, 0]
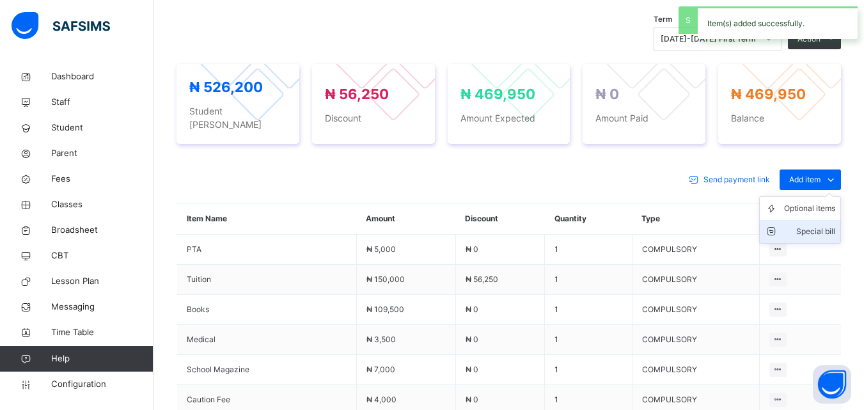
click at [818, 225] on div "Special bill" at bounding box center [809, 231] width 51 height 13
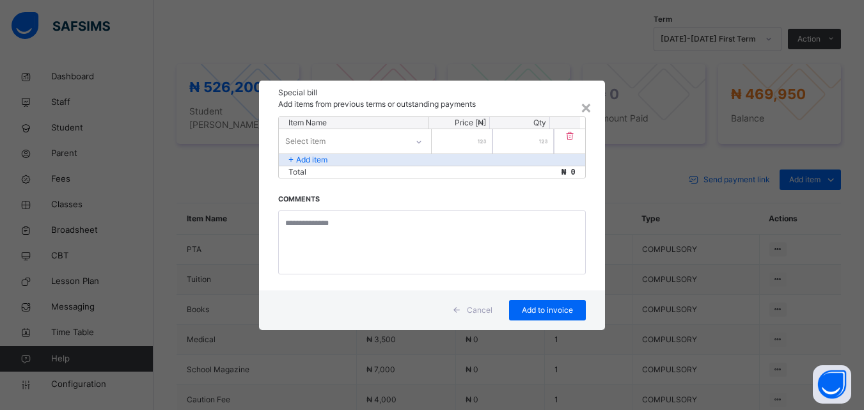
click at [401, 137] on div "Select item" at bounding box center [343, 141] width 128 height 20
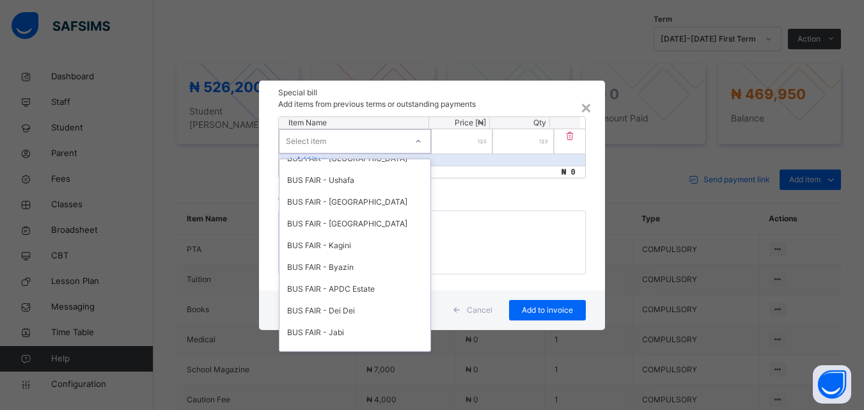
scroll to position [591, 0]
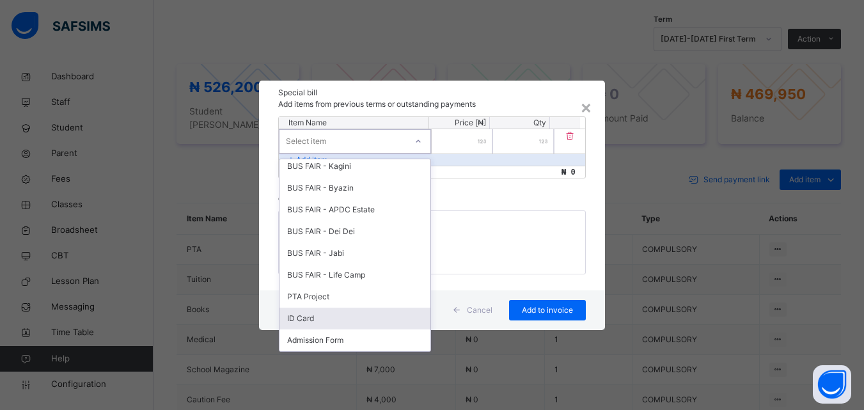
click at [328, 317] on div "ID Card" at bounding box center [354, 319] width 151 height 22
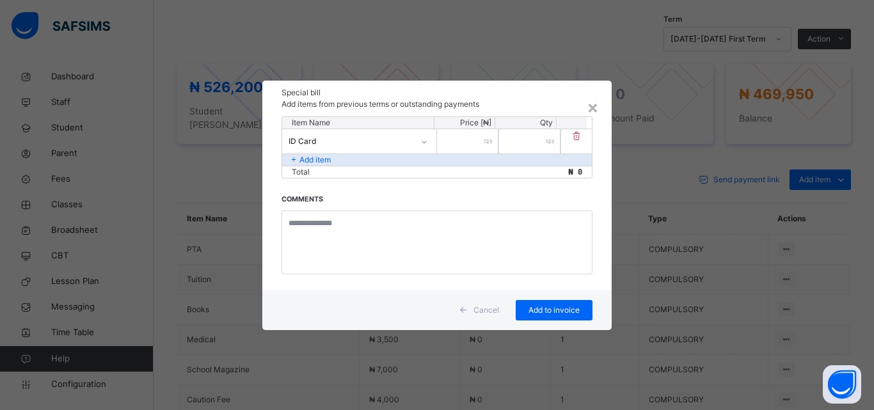
click at [455, 143] on input "number" at bounding box center [467, 141] width 61 height 24
type input "****"
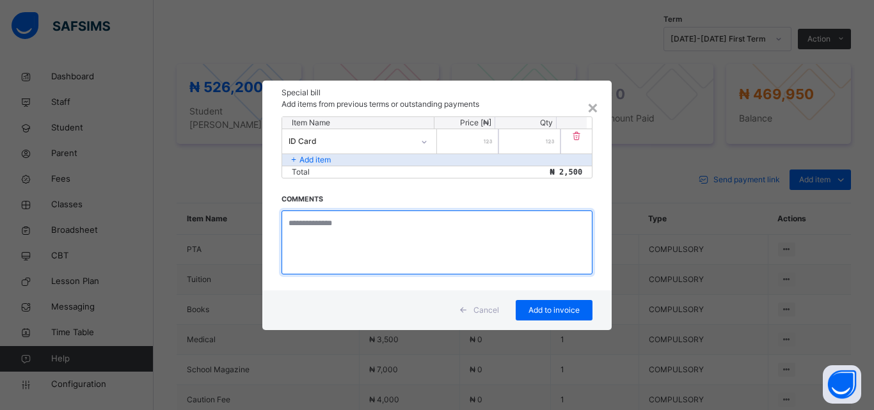
click at [375, 233] on textarea at bounding box center [436, 242] width 311 height 64
type textarea "**********"
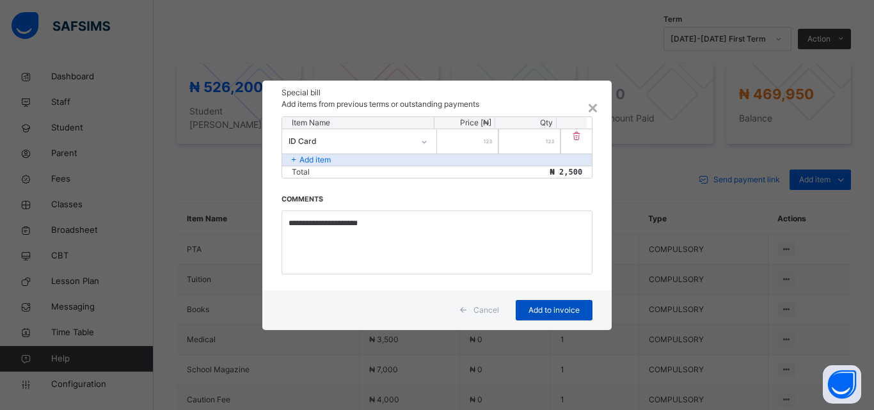
click at [535, 306] on span "Add to invoice" at bounding box center [554, 310] width 58 height 12
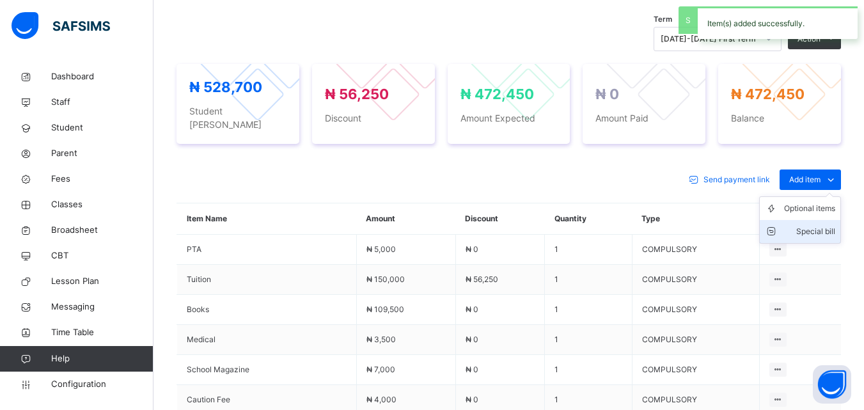
click at [809, 225] on div "Special bill" at bounding box center [809, 231] width 51 height 13
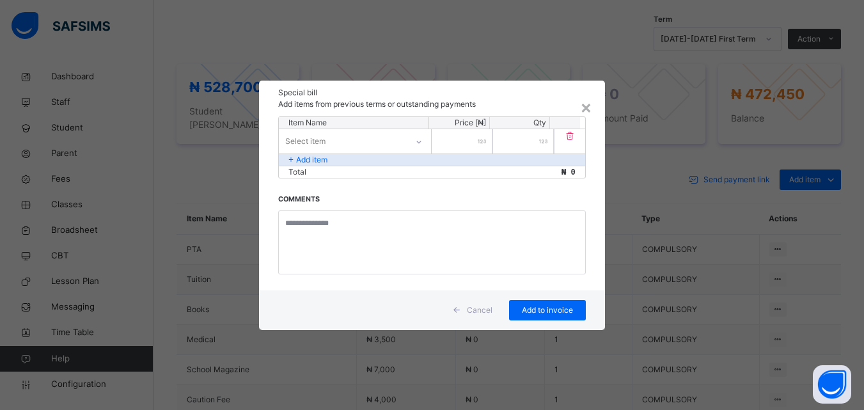
click at [352, 128] on p "Item Name" at bounding box center [353, 123] width 130 height 12
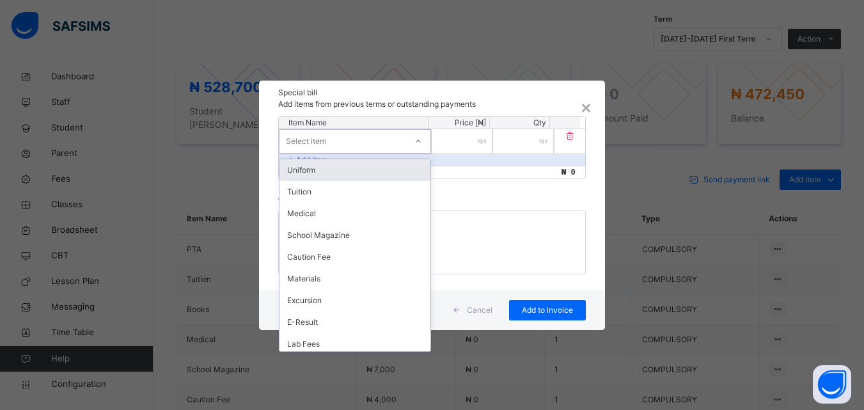
click at [355, 140] on div "Select item" at bounding box center [342, 141] width 127 height 20
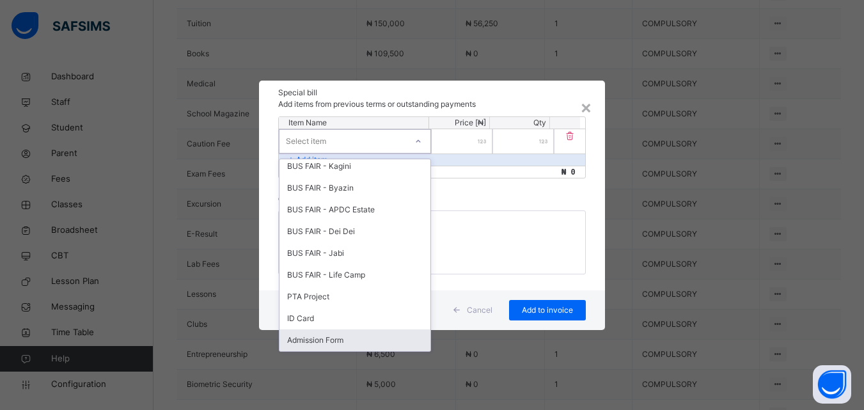
click at [308, 342] on div "Admission Form" at bounding box center [354, 340] width 151 height 22
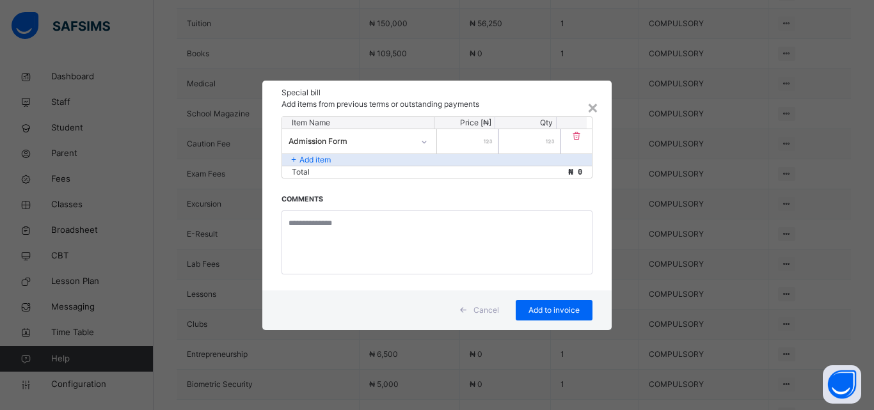
click at [473, 141] on input "number" at bounding box center [467, 141] width 61 height 24
type input "*****"
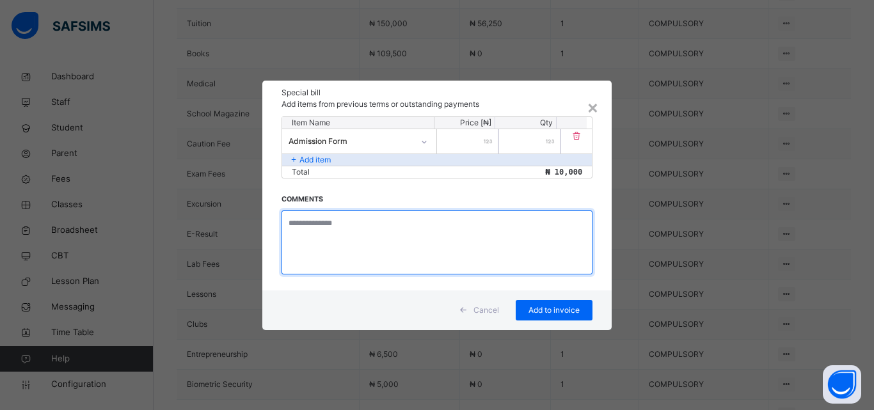
click at [347, 221] on textarea at bounding box center [436, 242] width 311 height 64
type textarea "**********"
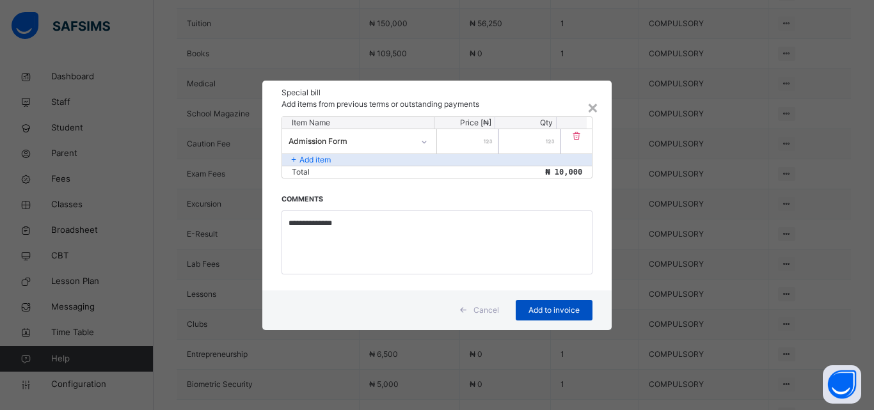
click at [547, 313] on span "Add to invoice" at bounding box center [554, 310] width 58 height 12
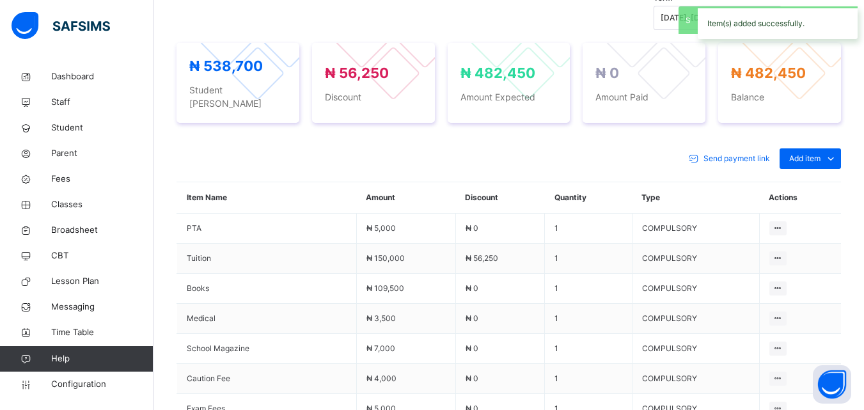
scroll to position [704, 0]
